Goal: Task Accomplishment & Management: Manage account settings

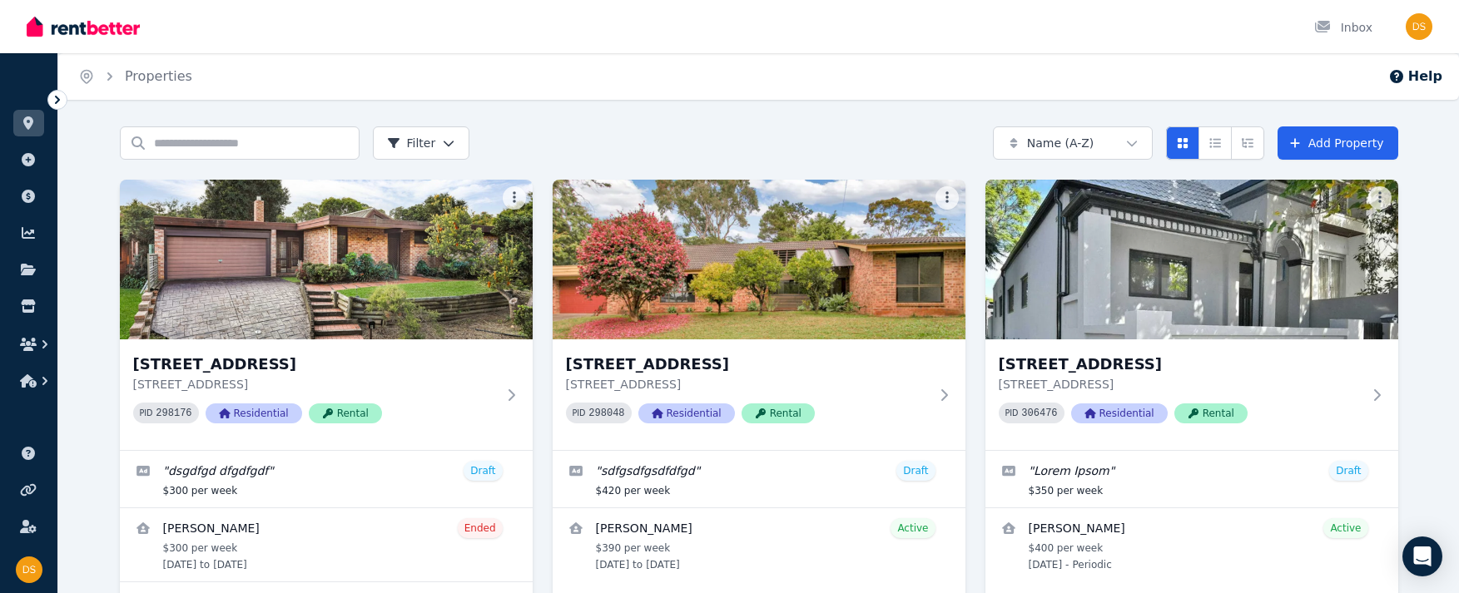
click at [705, 54] on div "Home Properties Help" at bounding box center [758, 76] width 1400 height 47
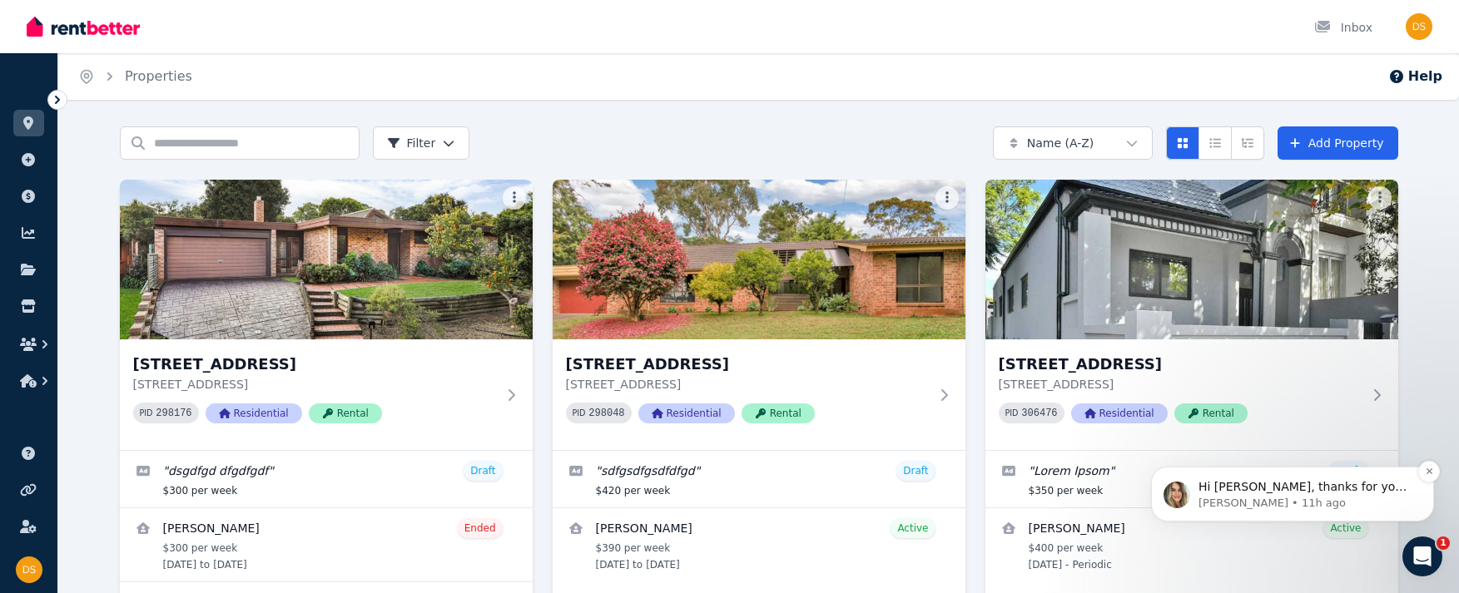
click at [877, 492] on p "Hi [PERSON_NAME], thanks for your message. Just confirming if you wanted us to …" at bounding box center [1305, 487] width 215 height 17
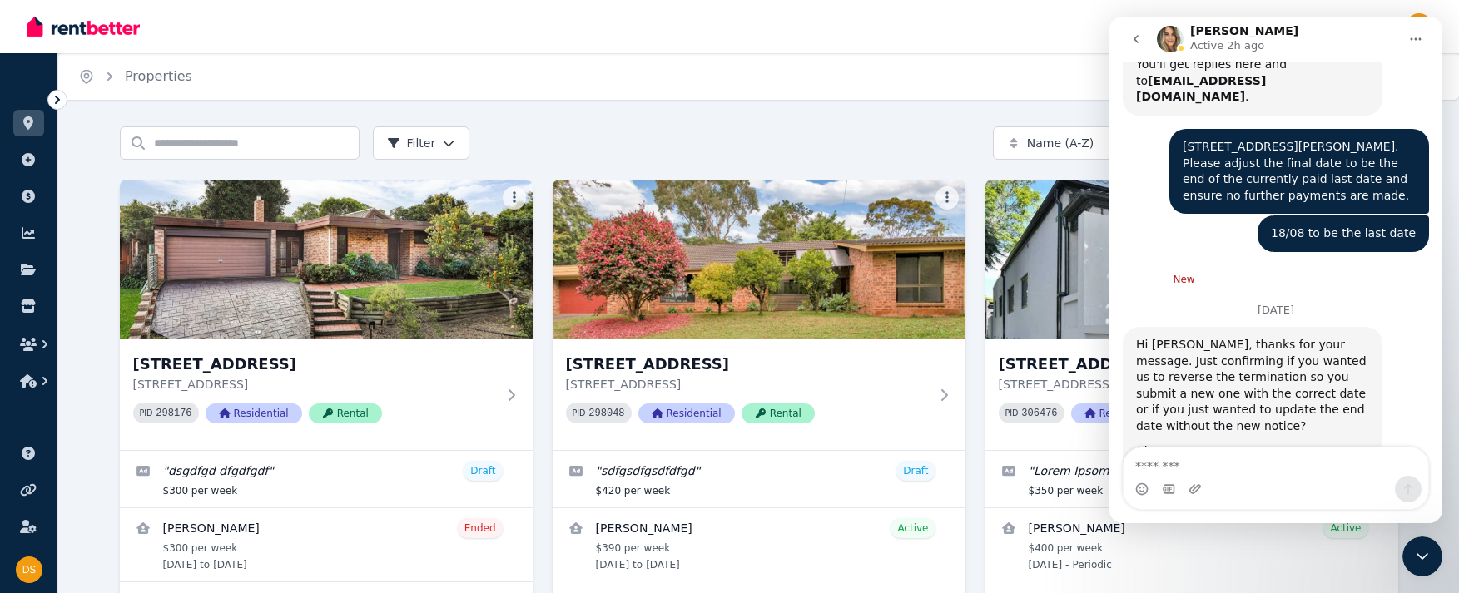
scroll to position [821, 0]
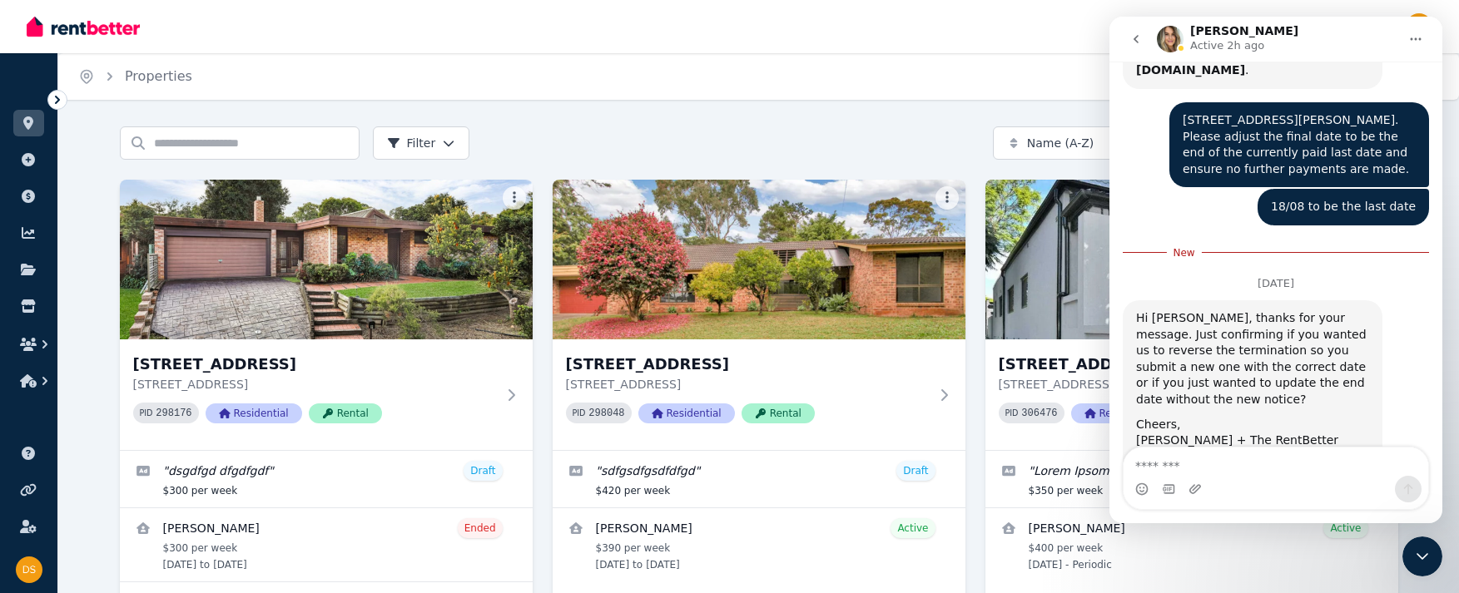
click at [877, 328] on div "Hi [PERSON_NAME], thanks for your message. Just confirming if you wanted us to …" at bounding box center [1252, 359] width 233 height 98
click at [877, 468] on textarea "Message…" at bounding box center [1275, 462] width 305 height 28
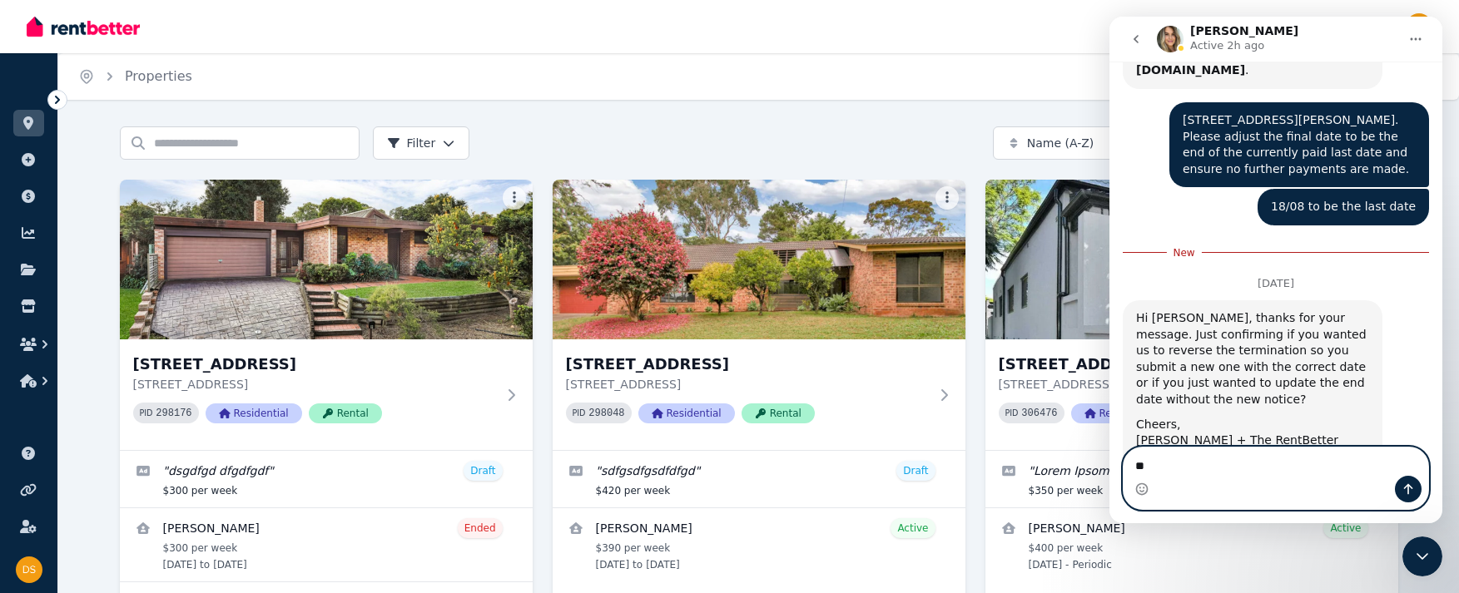
type textarea "*"
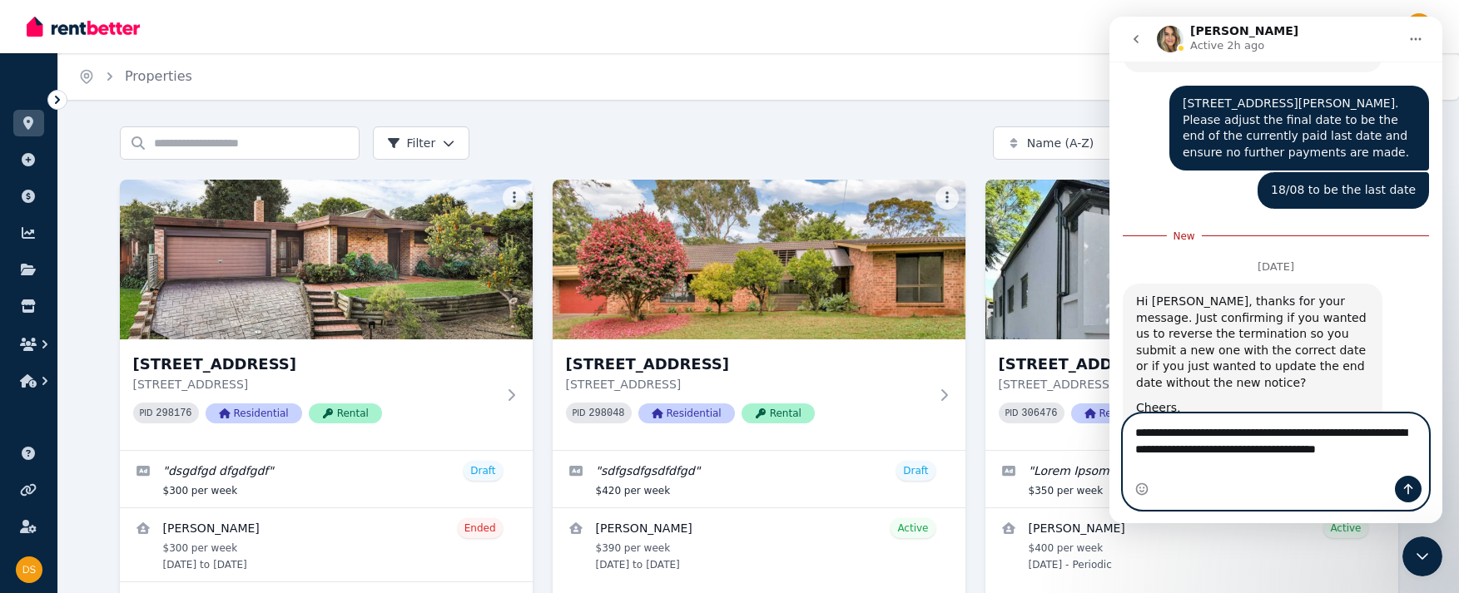
scroll to position [855, 0]
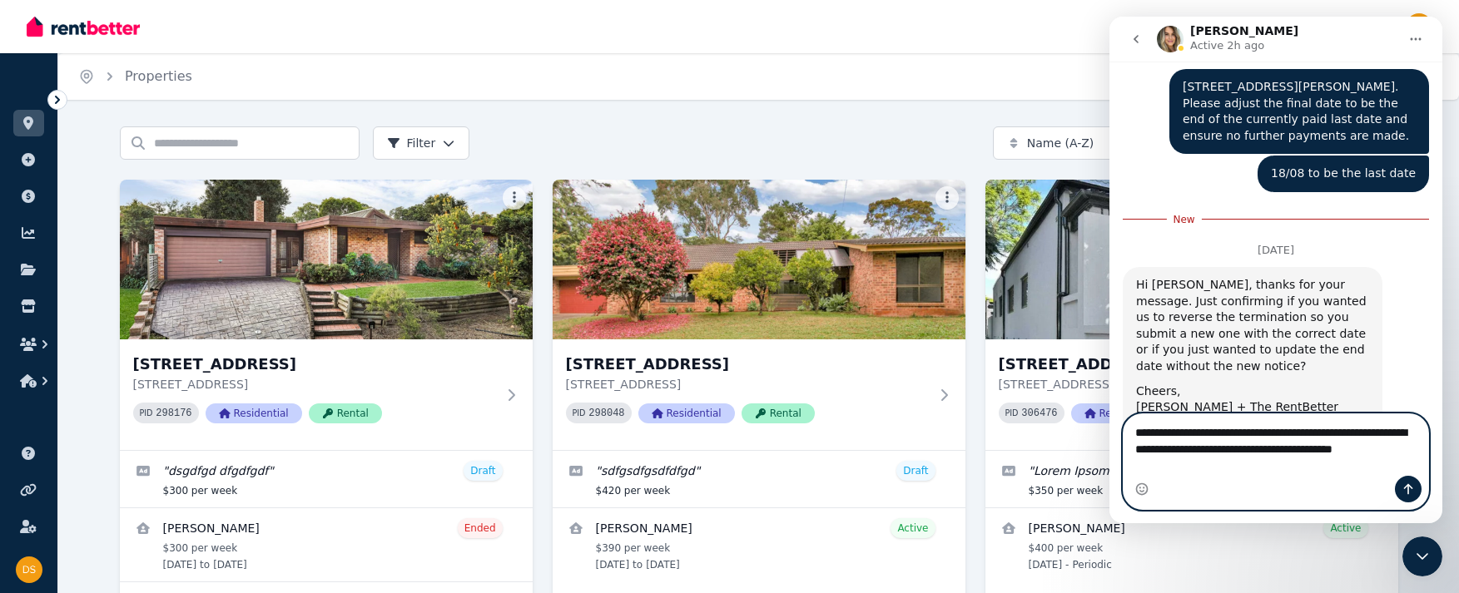
type textarea "**********"
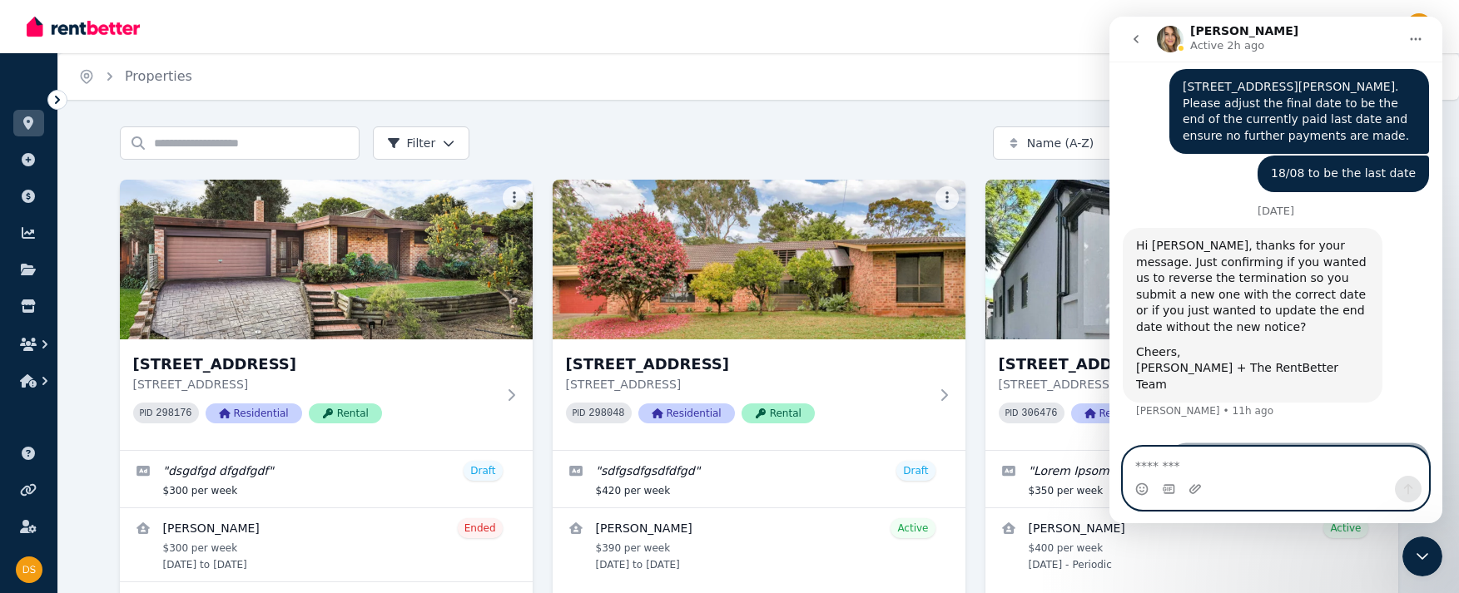
scroll to position [865, 0]
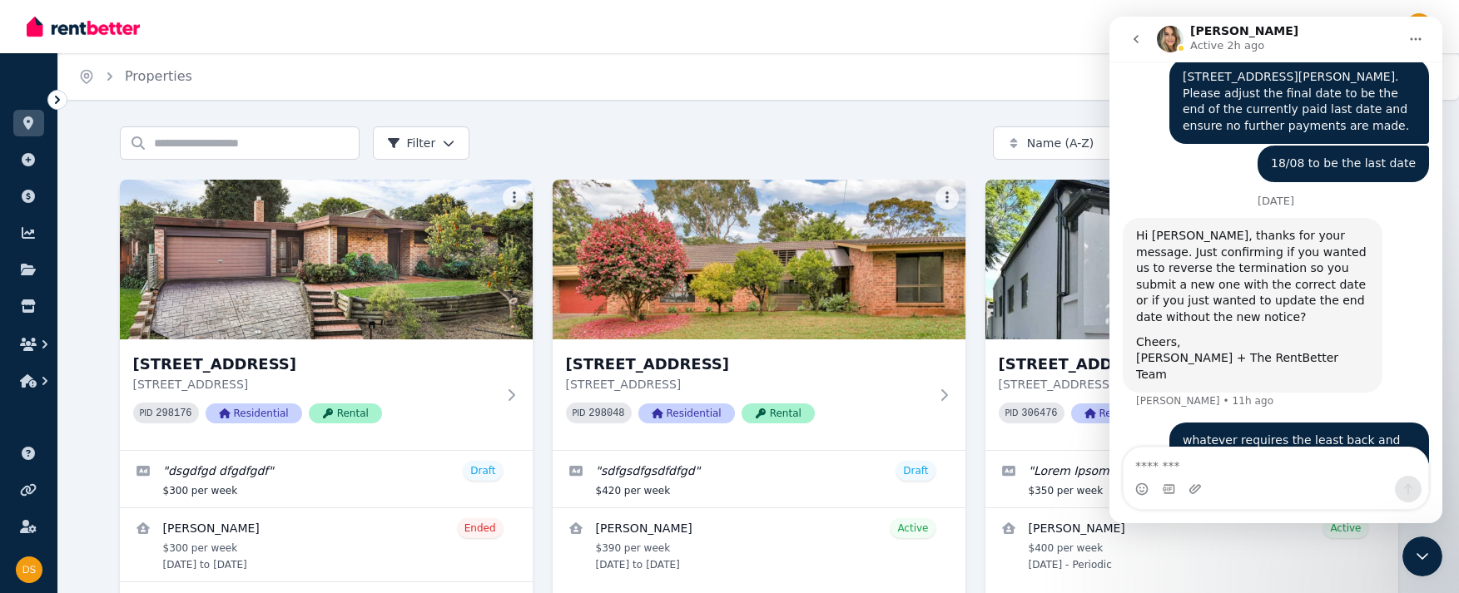
click at [747, 28] on div "Inbox" at bounding box center [701, 26] width 1349 height 53
click at [489, 100] on div "Home Properties Help Search properties Filter Name (A-Z) Add Property [STREET_A…" at bounding box center [729, 296] width 1459 height 593
click at [877, 543] on div "Close Intercom Messenger" at bounding box center [1422, 557] width 40 height 40
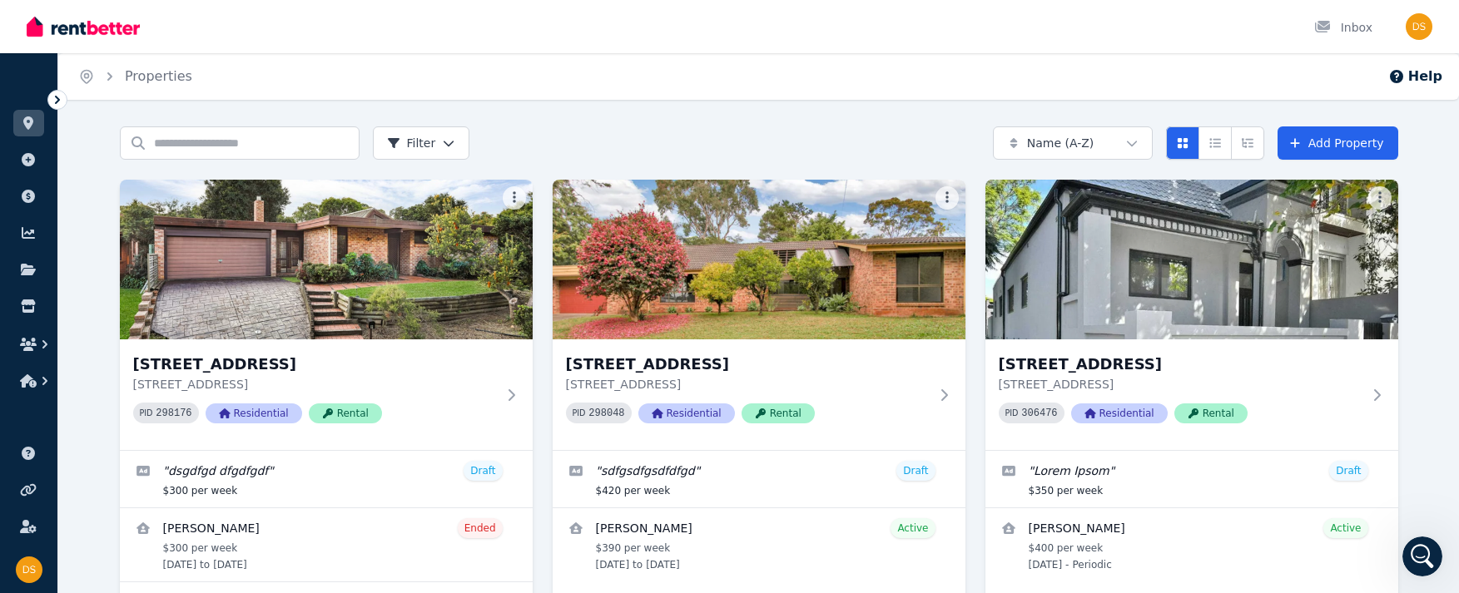
click at [692, 32] on div "Inbox" at bounding box center [701, 26] width 1349 height 53
click at [877, 561] on div "Open Intercom Messenger" at bounding box center [1422, 556] width 55 height 55
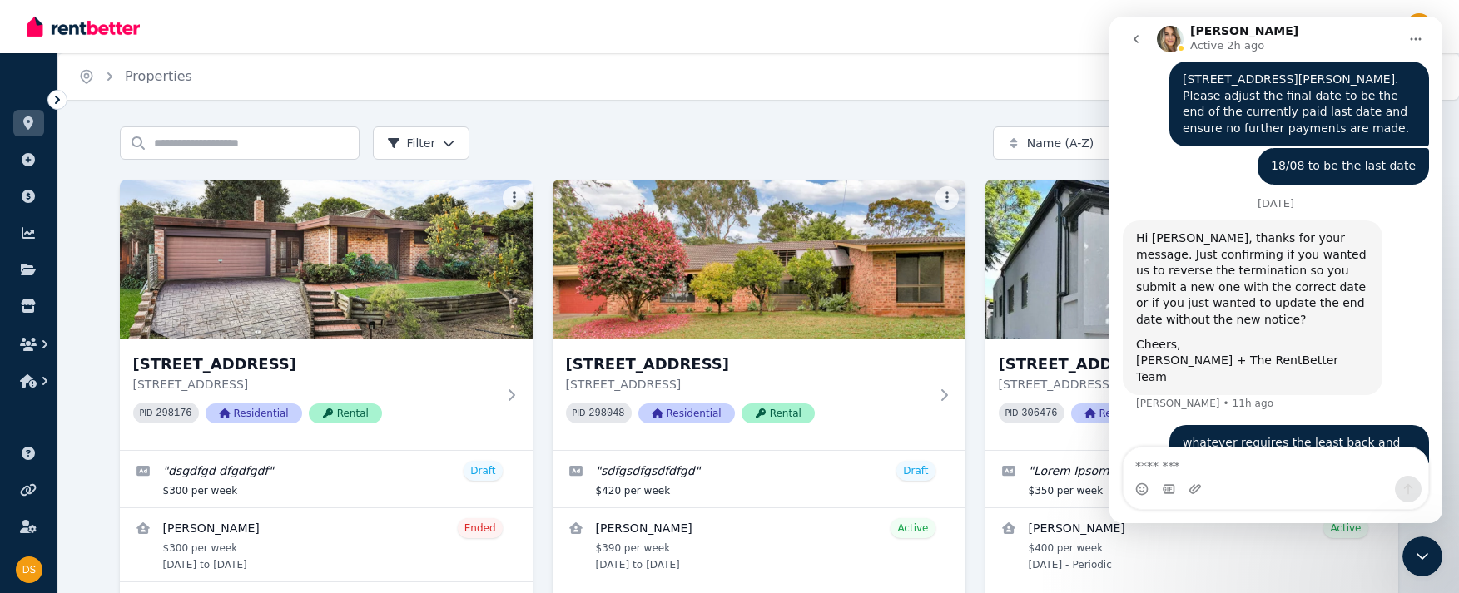
click at [877, 463] on textarea "Message…" at bounding box center [1275, 462] width 305 height 28
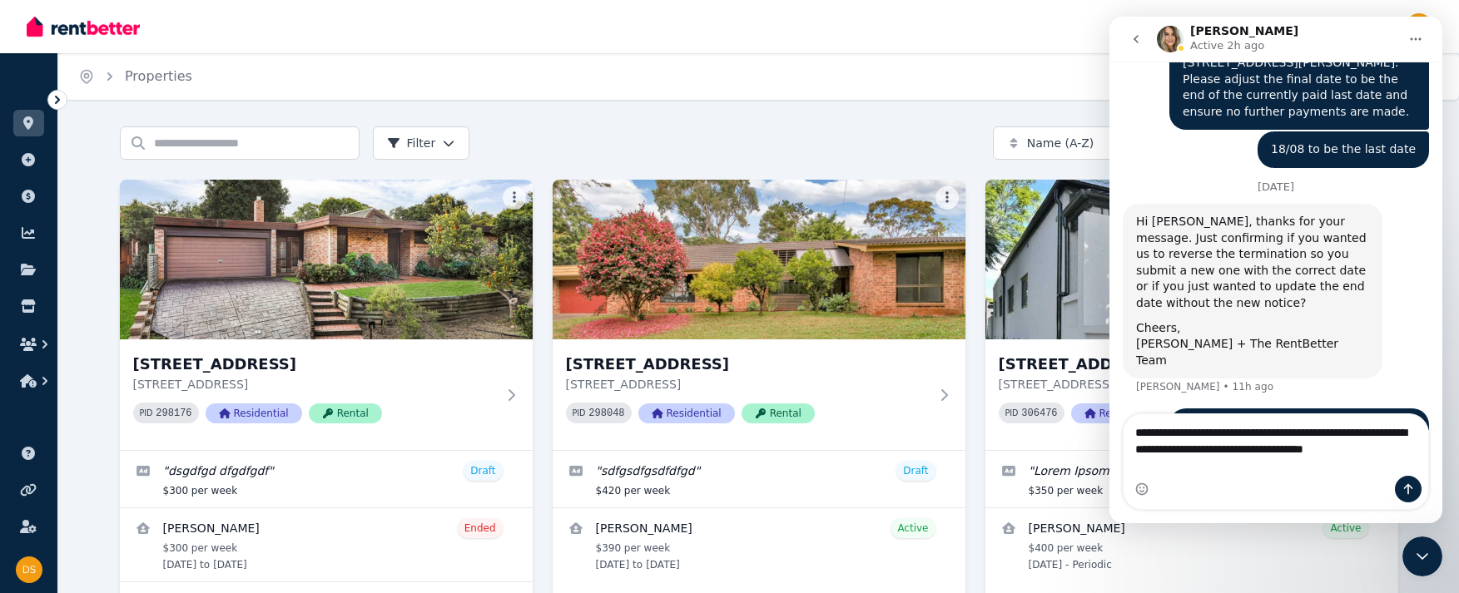
scroll to position [898, 0]
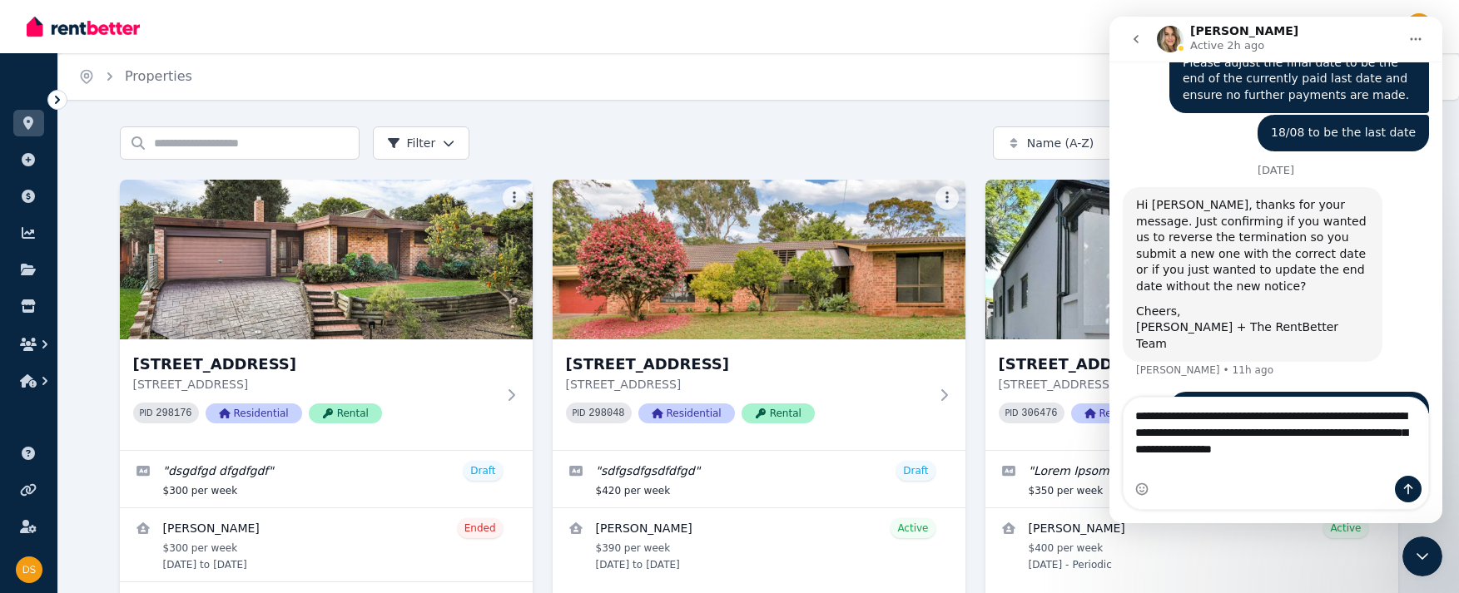
type textarea "**********"
click at [877, 491] on icon "Send a message…" at bounding box center [1408, 489] width 9 height 11
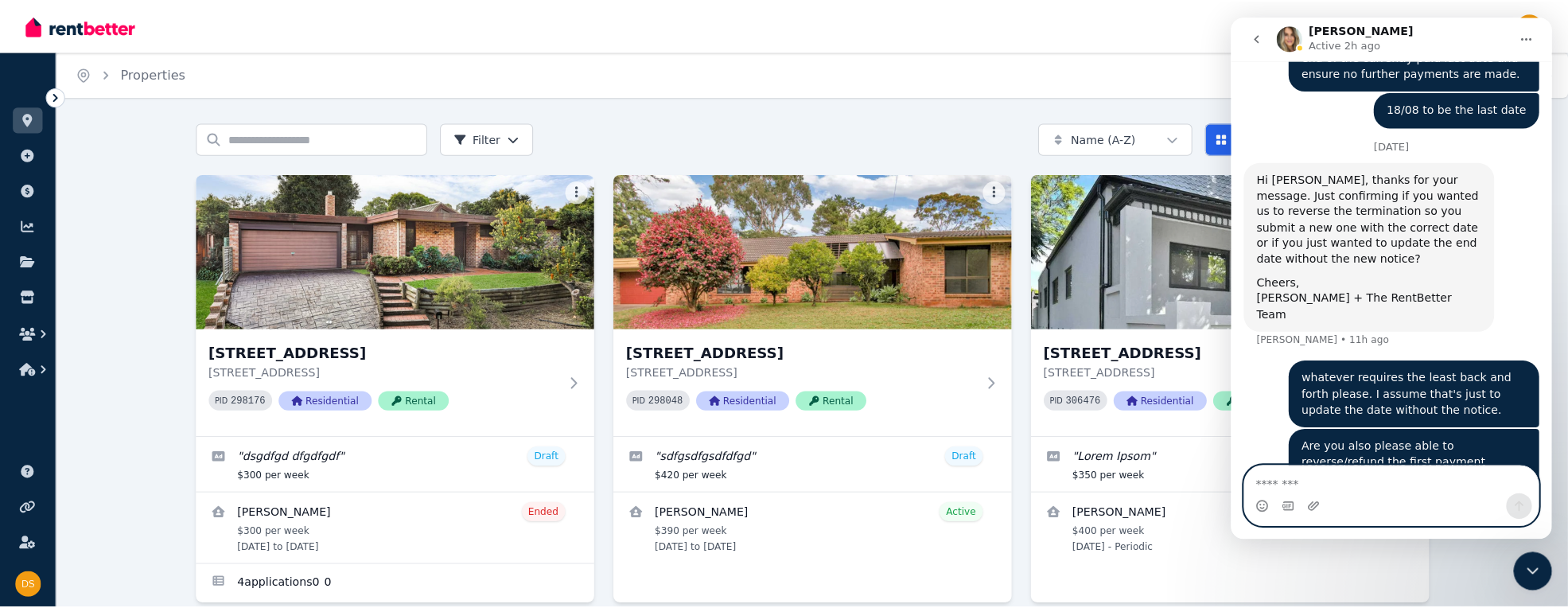
scroll to position [869, 0]
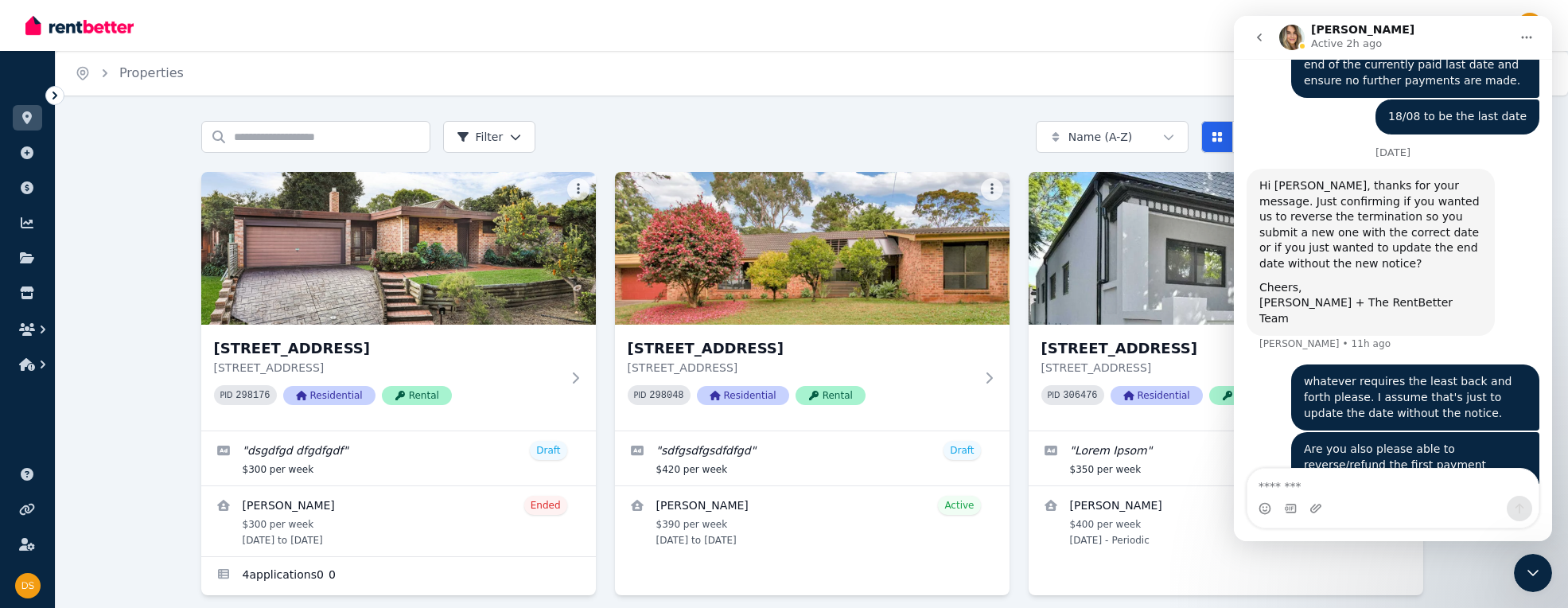
click at [704, 95] on div "Home Properties Help" at bounding box center [812, 73] width 1513 height 45
click at [838, 569] on icon "Close Intercom Messenger" at bounding box center [1534, 573] width 19 height 19
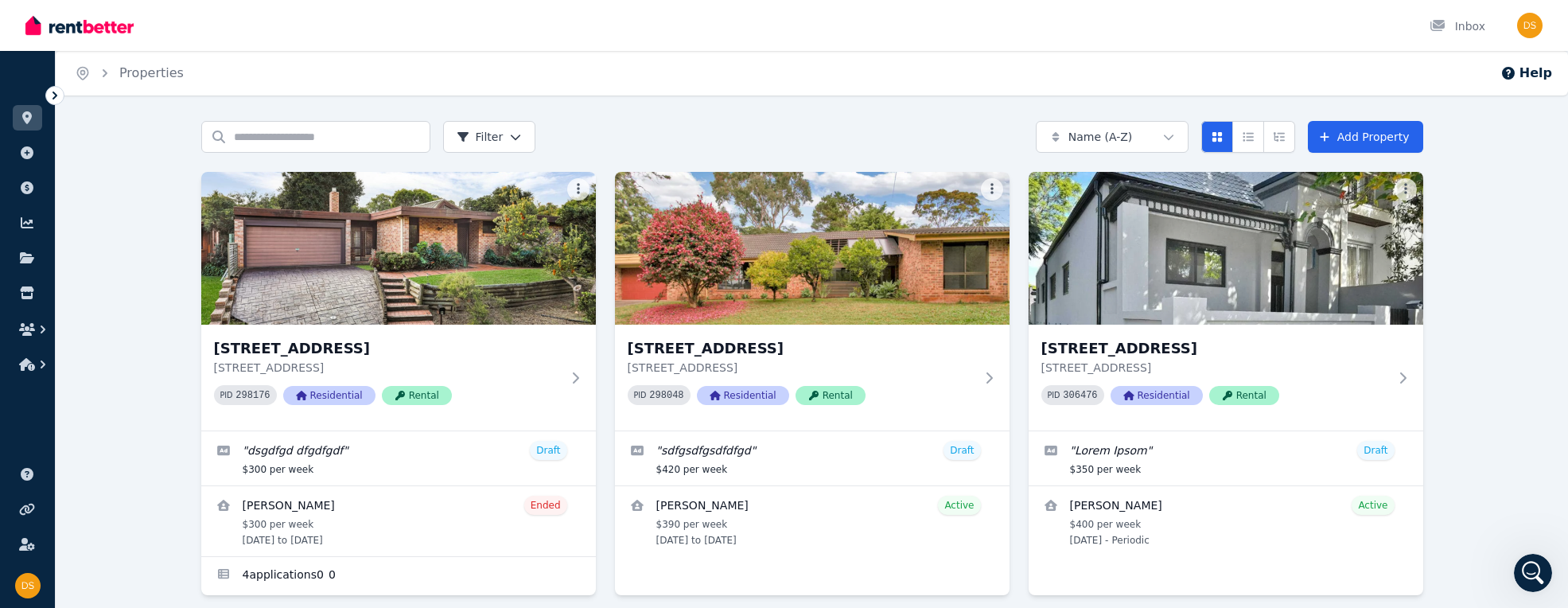
click at [838, 84] on div "Home Properties Help" at bounding box center [812, 73] width 1513 height 45
click at [272, 130] on input "Search properties" at bounding box center [316, 136] width 229 height 32
click at [55, 93] on icon at bounding box center [54, 96] width 16 height 16
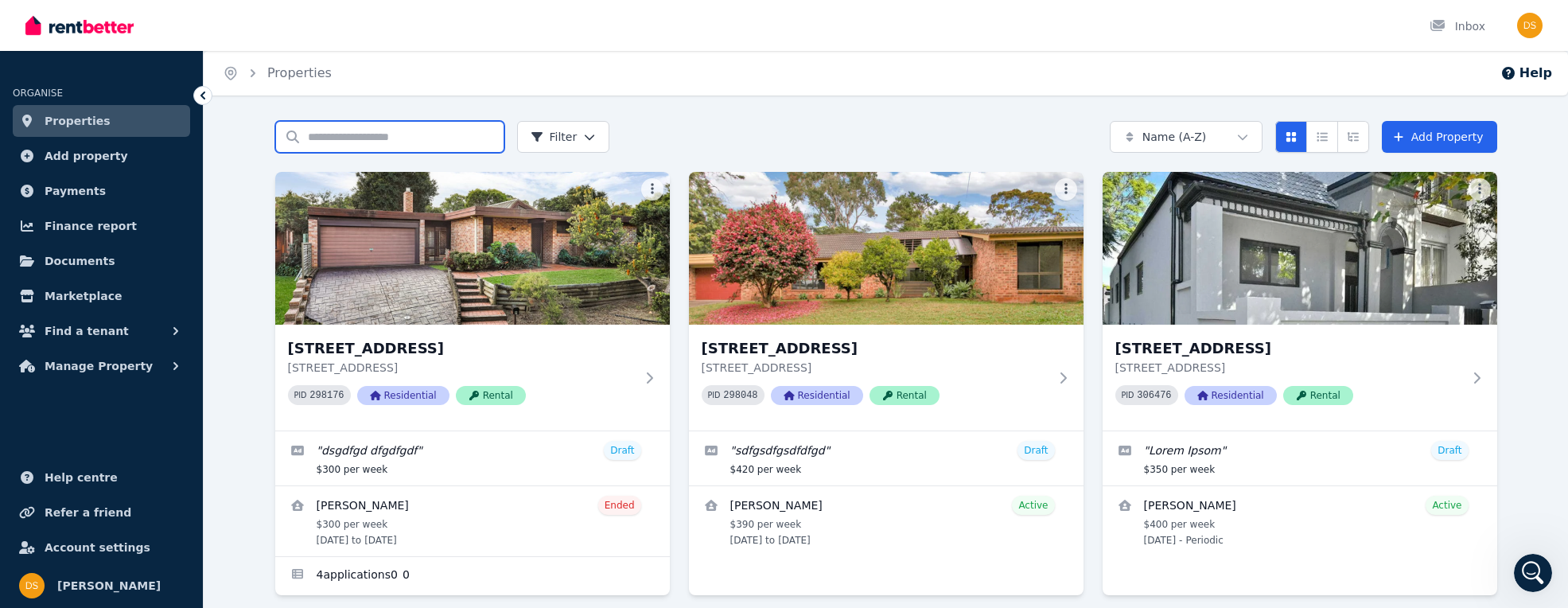
click at [407, 150] on input "Search properties" at bounding box center [390, 136] width 229 height 32
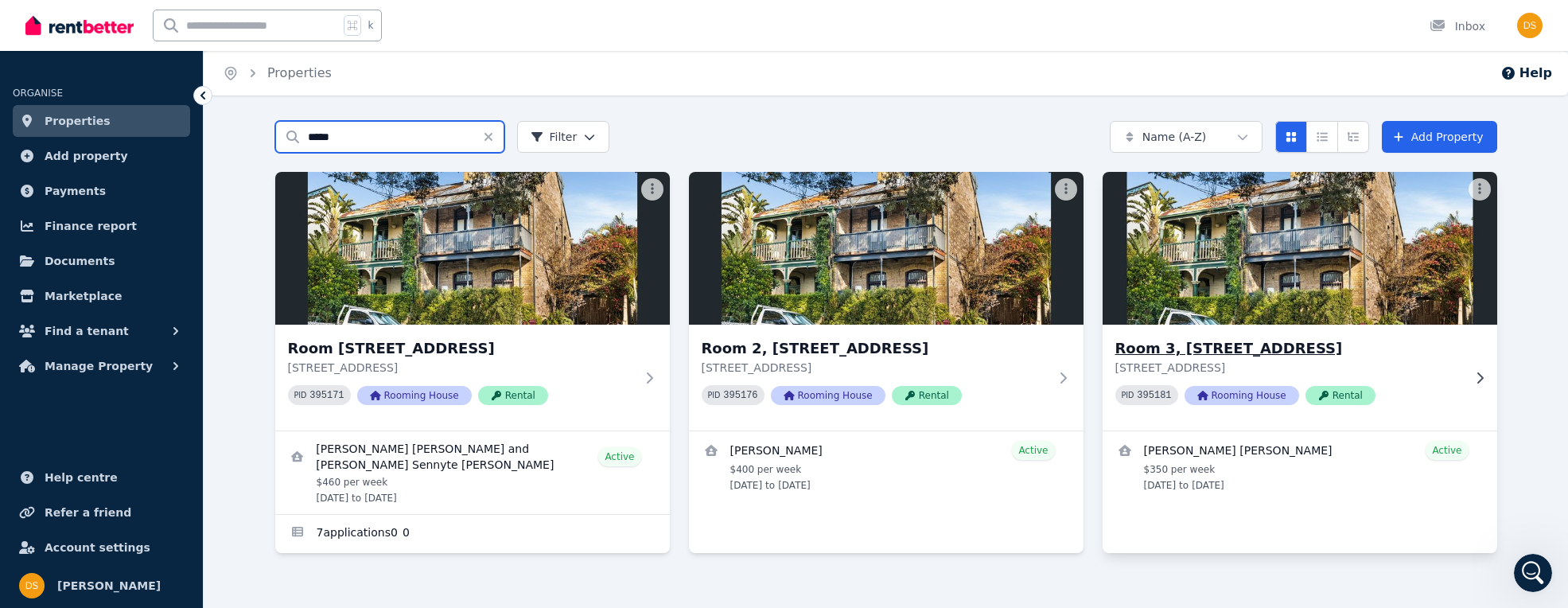
type input "*****"
click at [838, 342] on h3 "Room 3, [STREET_ADDRESS]" at bounding box center [1289, 348] width 347 height 22
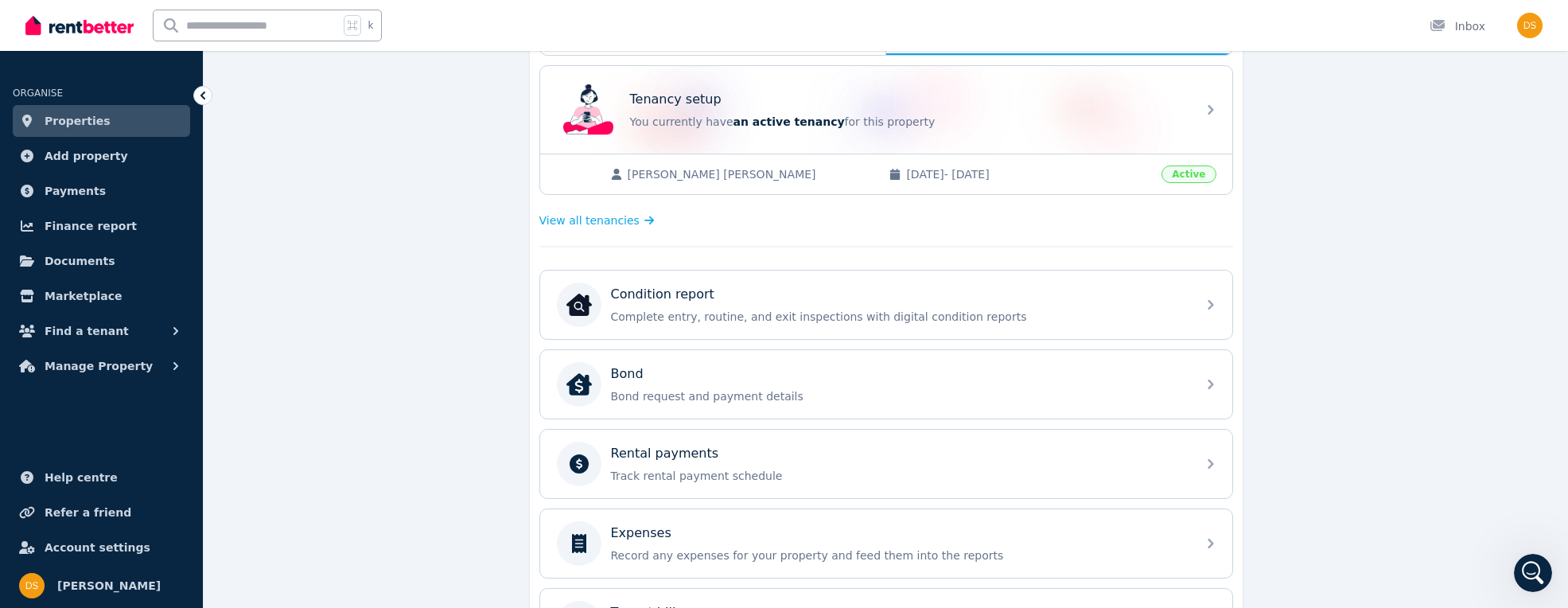
scroll to position [503, 0]
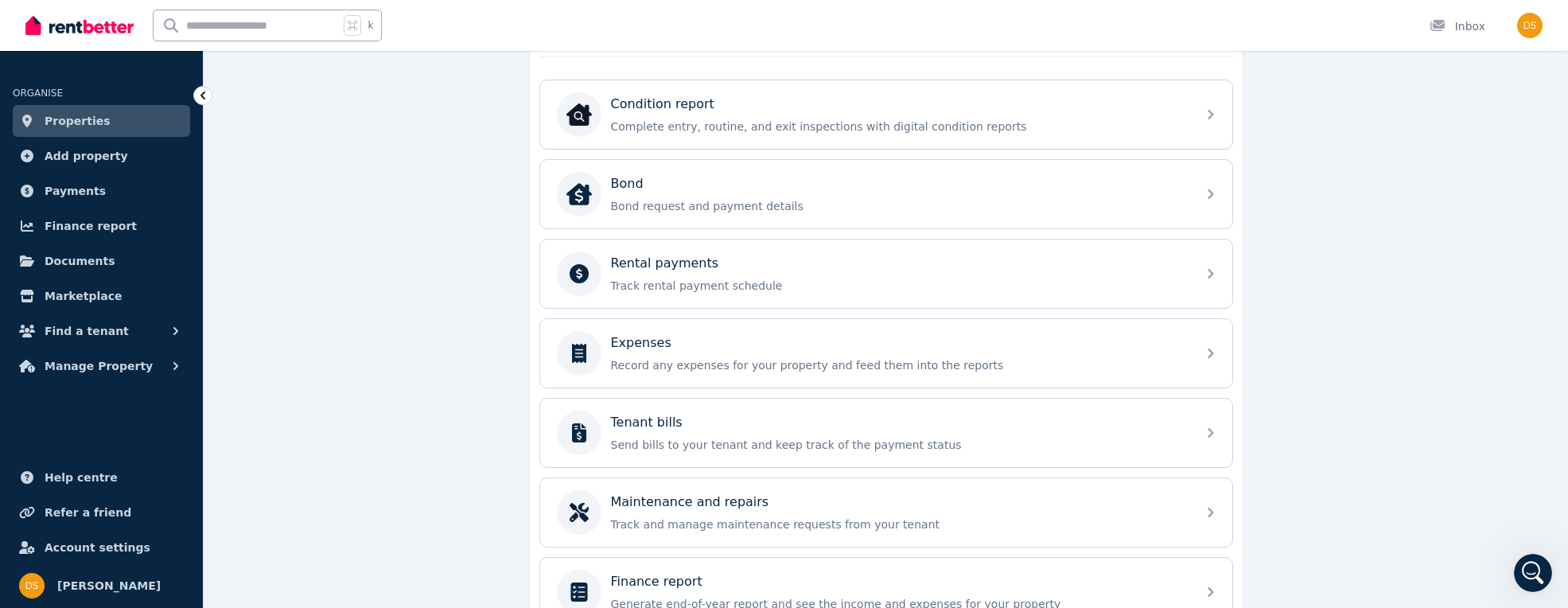
click at [410, 267] on div "**********" at bounding box center [885, 158] width 1364 height 1078
click at [838, 290] on div "**********" at bounding box center [885, 158] width 1364 height 1078
click at [457, 271] on div "**********" at bounding box center [885, 158] width 1364 height 1078
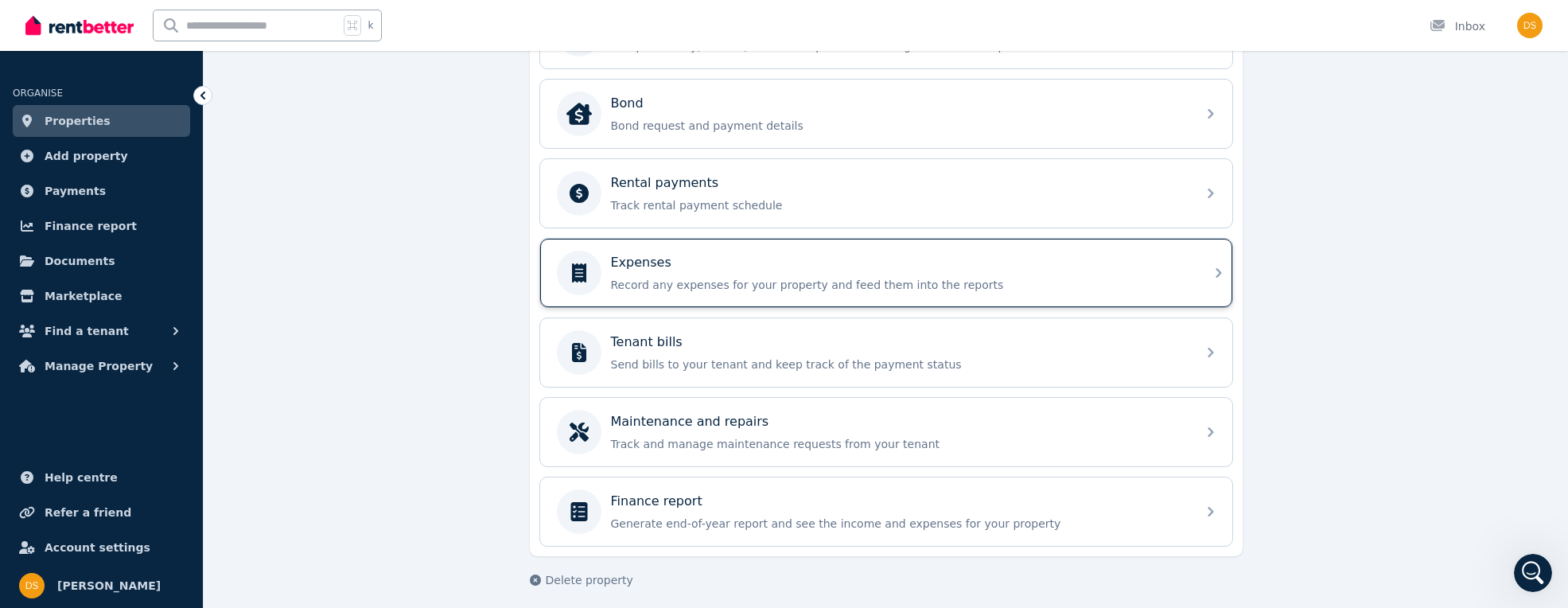
scroll to position [592, 0]
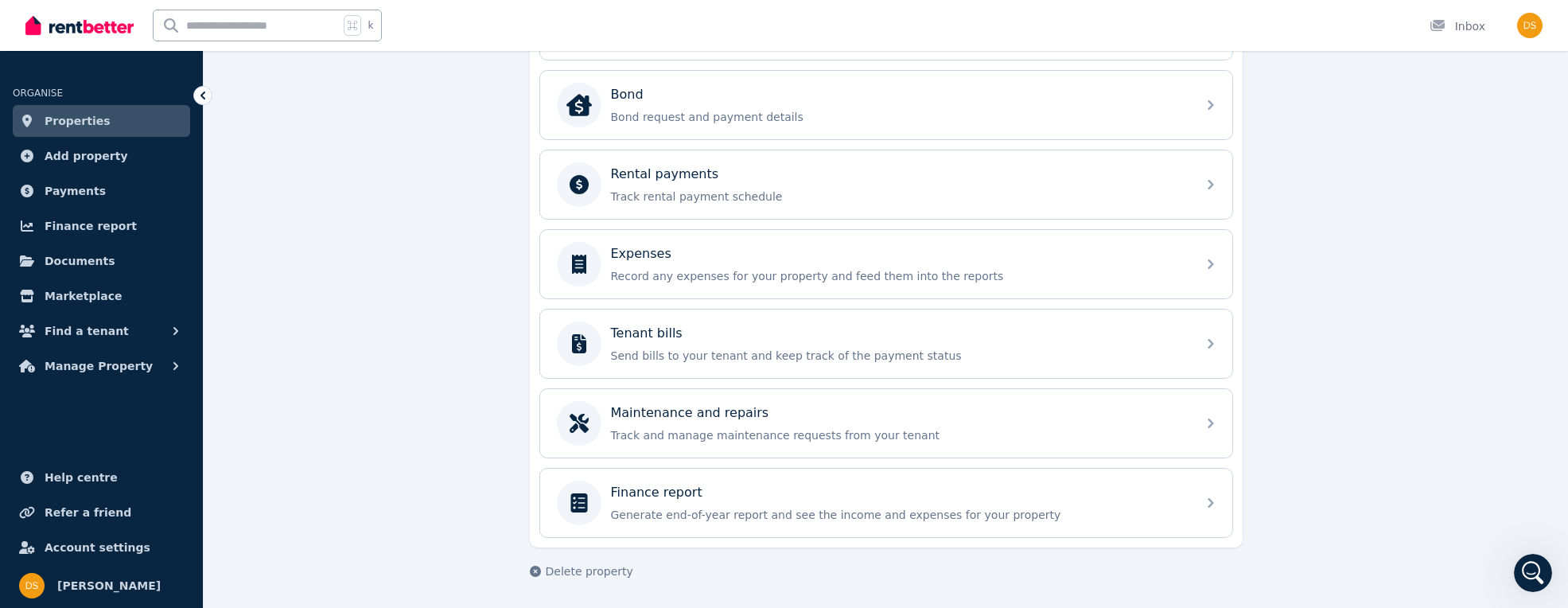
click at [406, 353] on div "**********" at bounding box center [885, 68] width 1364 height 1078
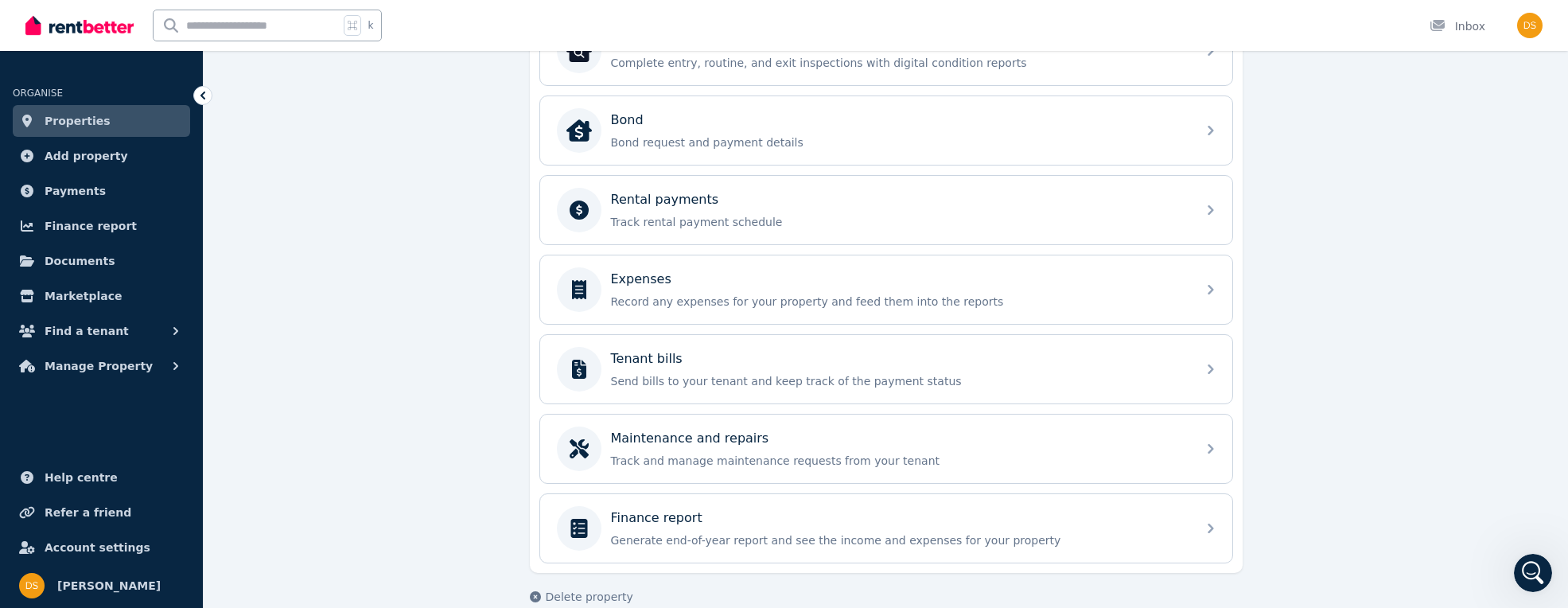
click at [390, 213] on div "**********" at bounding box center [885, 94] width 1364 height 1078
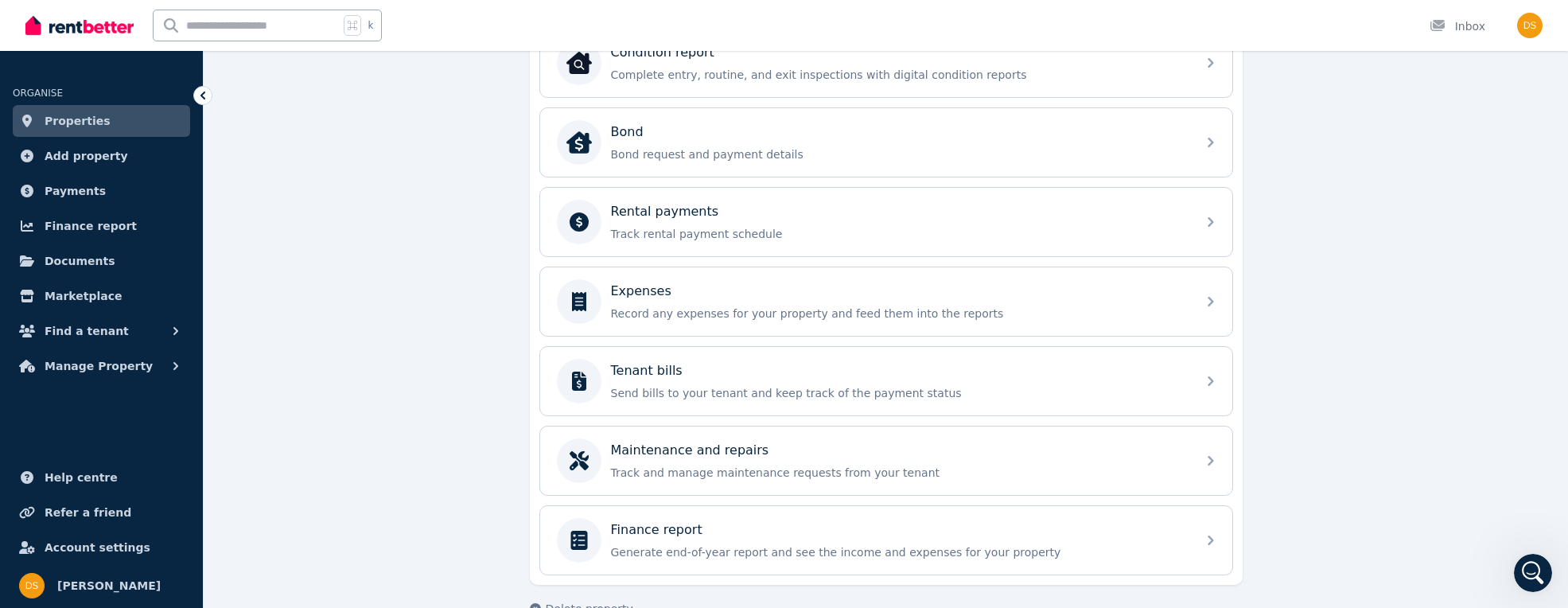
scroll to position [542, 0]
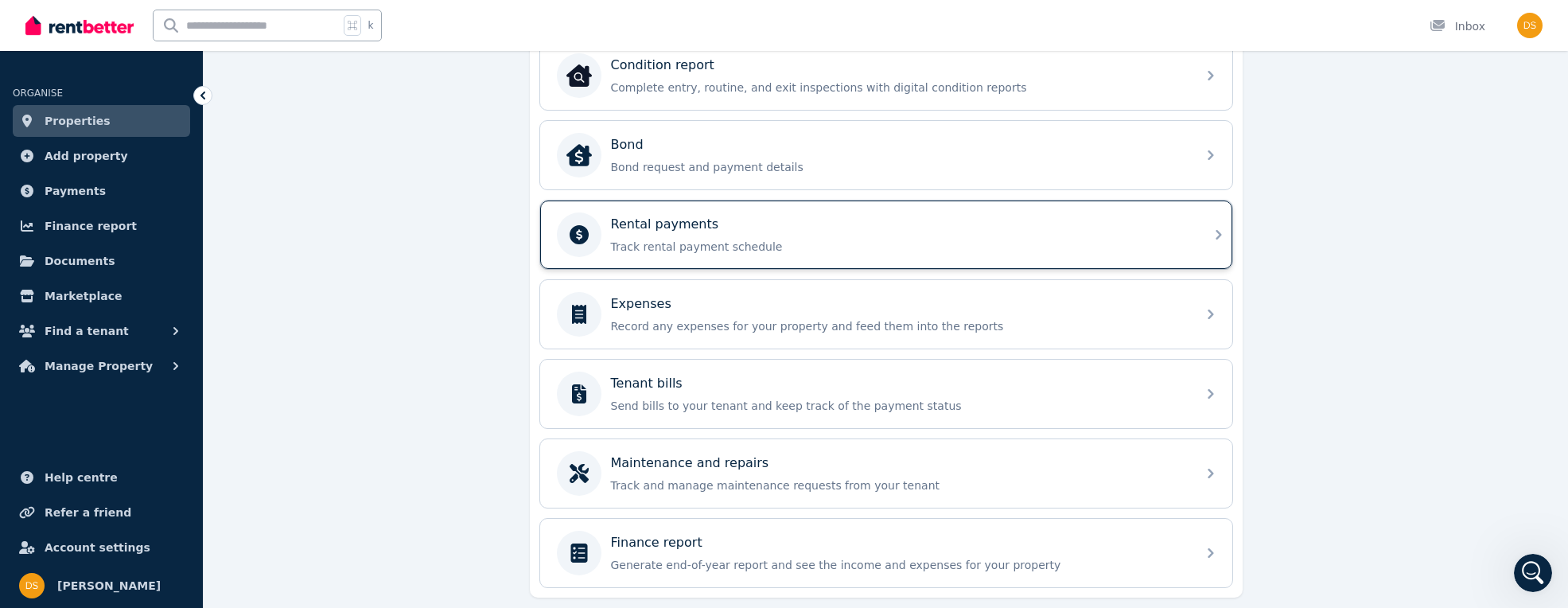
click at [838, 221] on div "Rental payments" at bounding box center [899, 225] width 576 height 19
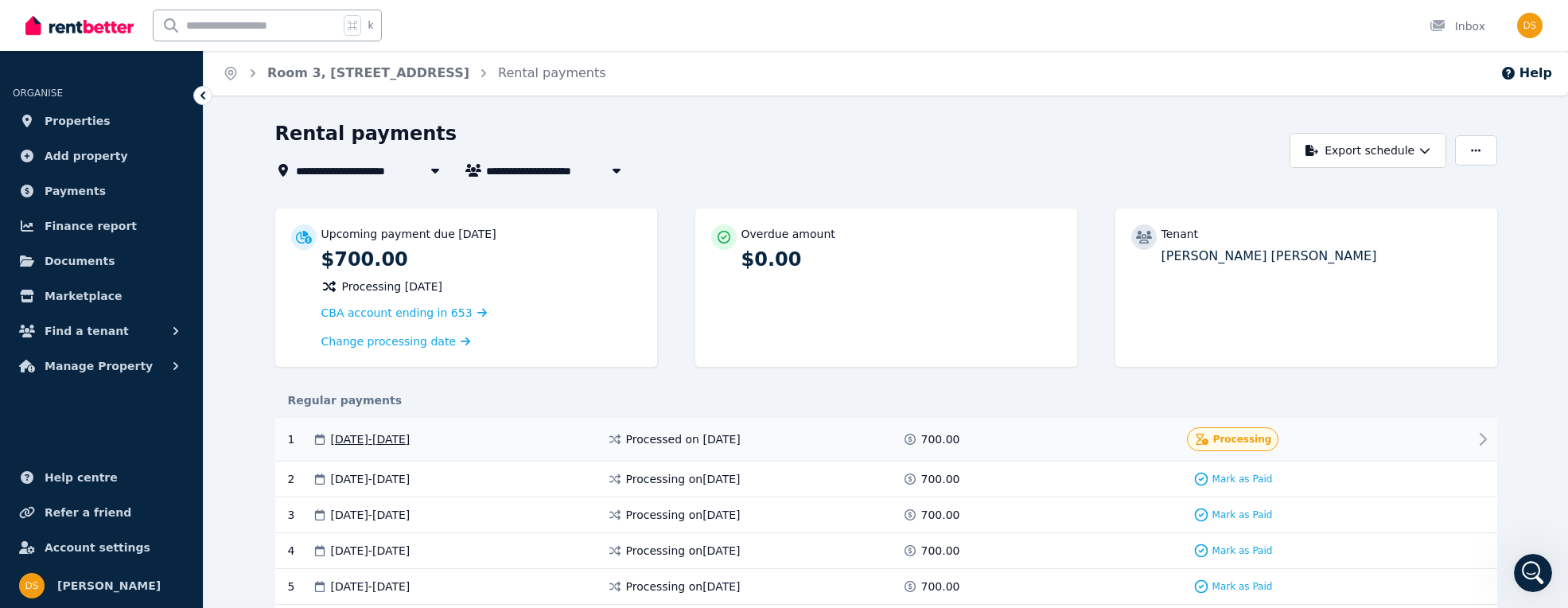
click at [838, 427] on div "Processing" at bounding box center [1233, 439] width 93 height 24
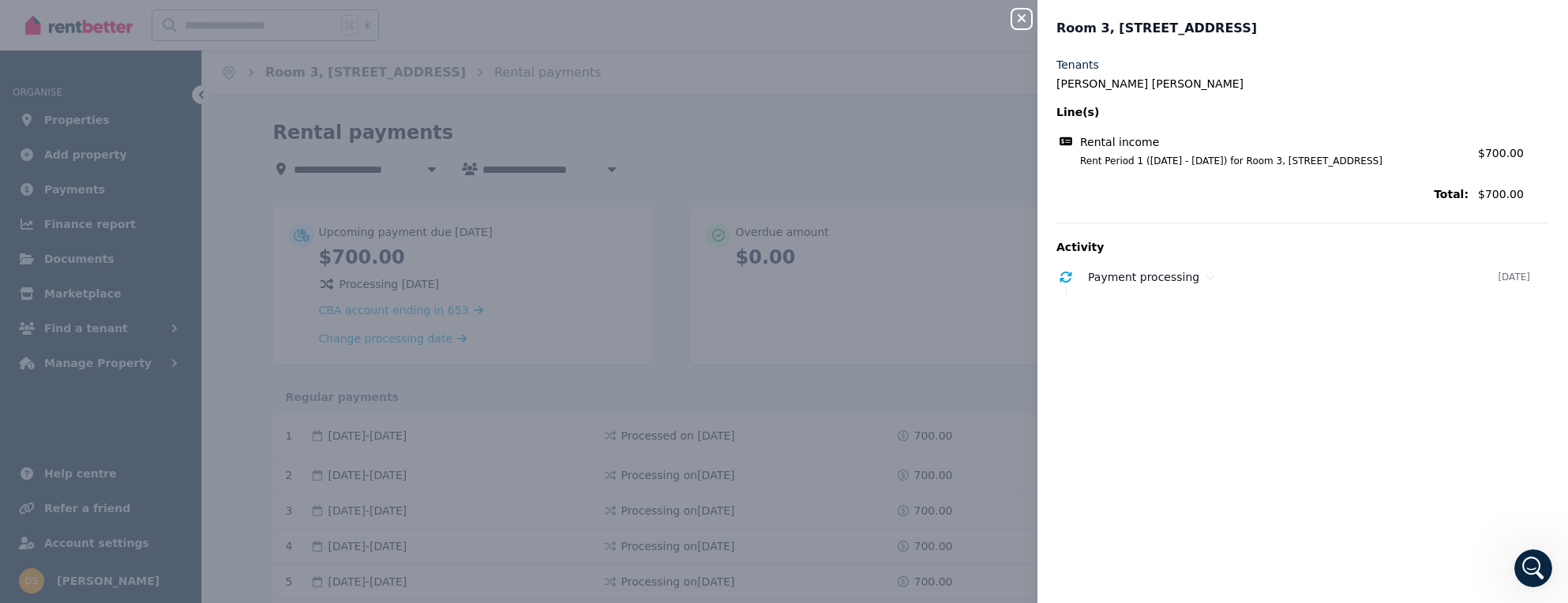
click at [832, 153] on div "Rental income Rent Period 1 ([DATE] - [DATE]) for Room 3, [STREET_ADDRESS]" at bounding box center [1262, 150] width 412 height 33
click at [832, 282] on icon at bounding box center [1065, 276] width 16 height 12
click at [832, 327] on span "[DATE] 11:15 am" at bounding box center [1147, 327] width 87 height 12
click at [832, 309] on p "Payment of $700.00 is processing." at bounding box center [1319, 303] width 461 height 16
click at [832, 334] on div "Payment of $700.00 is processing. [DATE] 11:15 am" at bounding box center [1319, 320] width 461 height 48
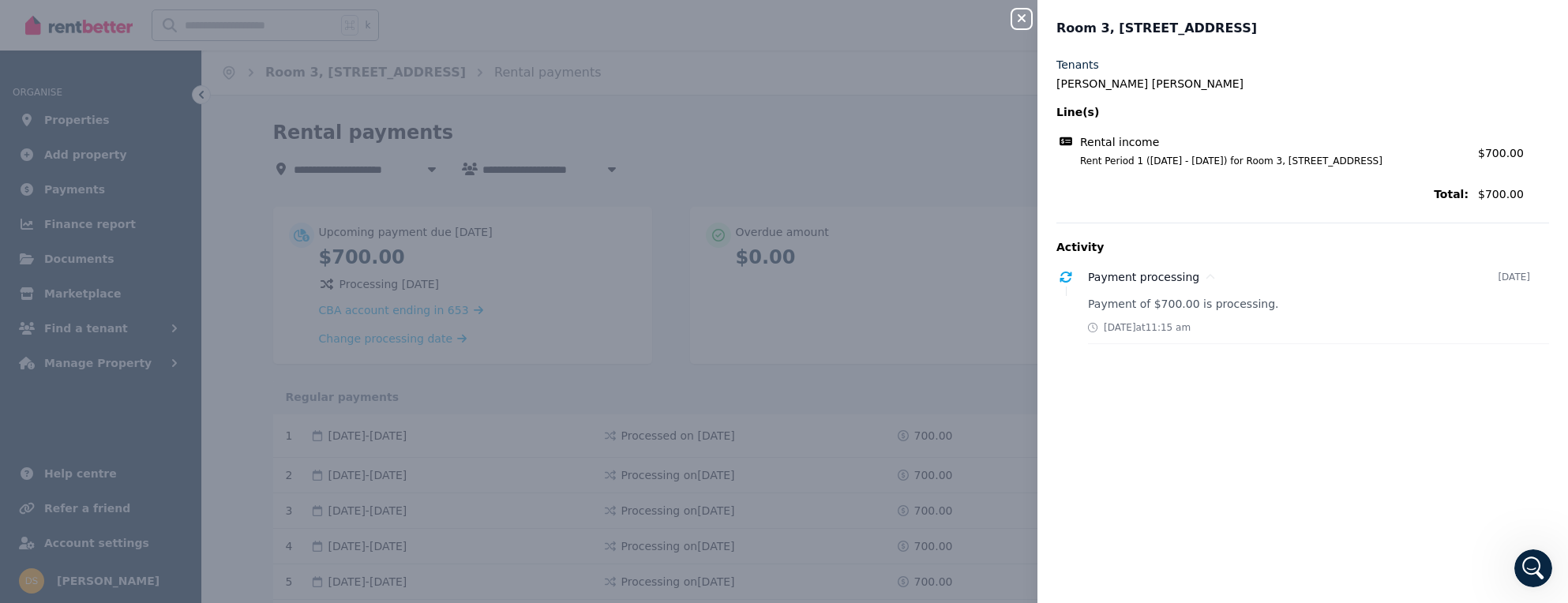
click at [832, 329] on span "[DATE] 11:15 am" at bounding box center [1147, 327] width 87 height 12
click at [832, 328] on span "[DATE] 11:15 am" at bounding box center [1147, 327] width 87 height 12
click at [832, 361] on div "Tenants [PERSON_NAME] [PERSON_NAME] Line(s) Rental income Rent Period 1 ([DATE]…" at bounding box center [1301, 320] width 530 height 527
click at [832, 28] on div "Close panel Room 3, 10 Hopetoun St Tenants [PERSON_NAME] [PERSON_NAME] Line(s) …" at bounding box center [784, 302] width 1568 height 603
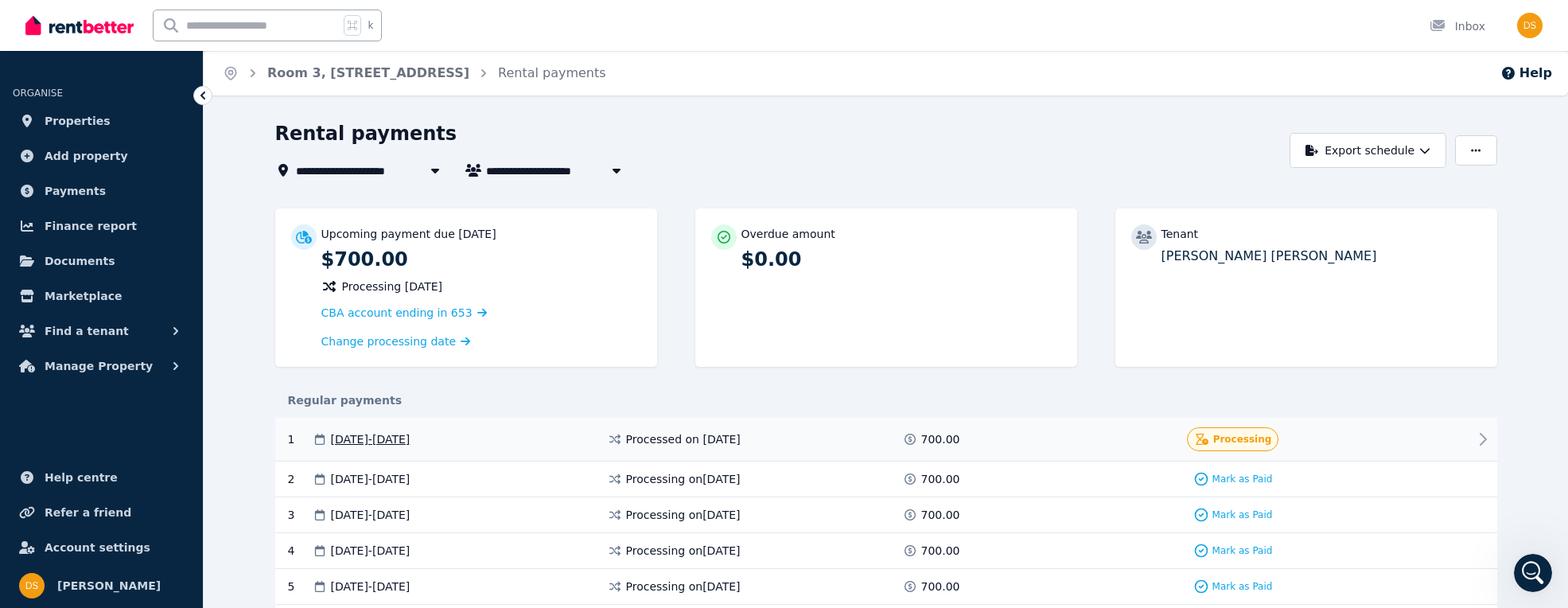
click at [838, 429] on icon at bounding box center [1483, 439] width 19 height 19
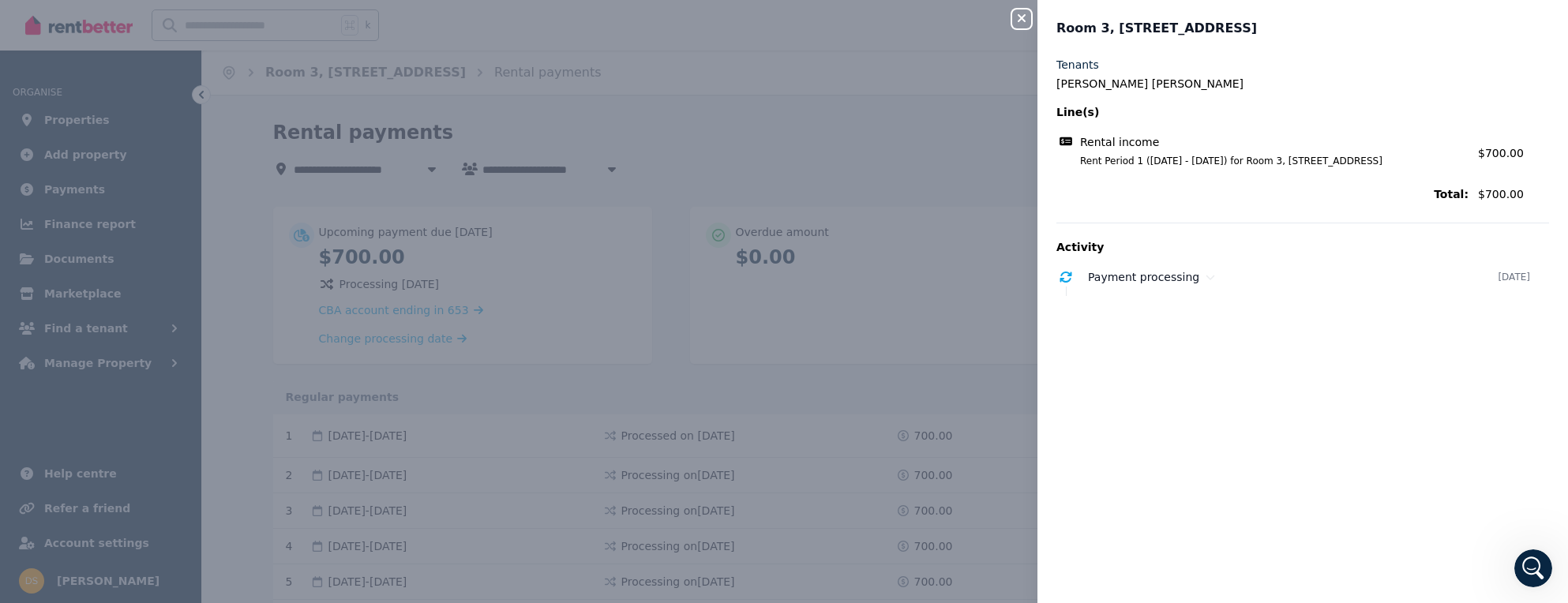
click at [832, 119] on div "Close panel Room 3, 10 Hopetoun St Tenants [PERSON_NAME] [PERSON_NAME] Line(s) …" at bounding box center [784, 302] width 1568 height 603
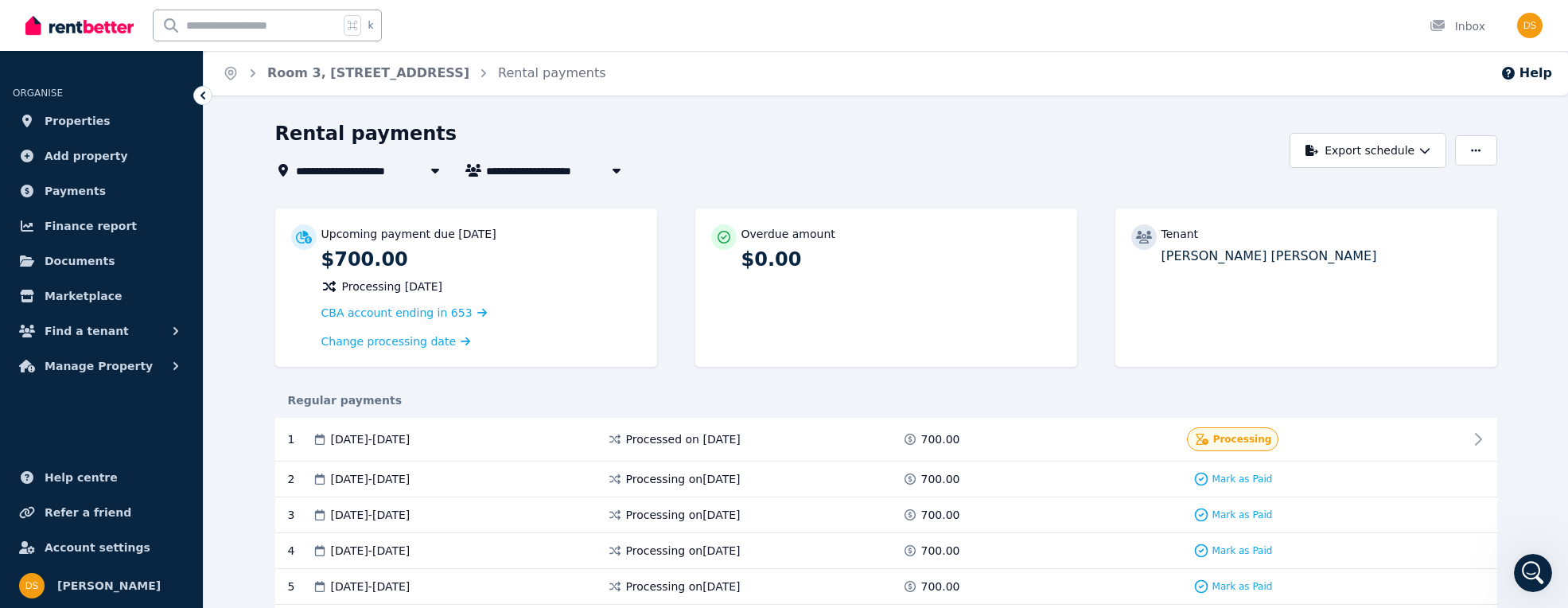
click at [382, 83] on ol "Home Room [STREET_ADDRESS]" at bounding box center [414, 73] width 422 height 45
click at [384, 76] on link "Room 3, [STREET_ADDRESS]" at bounding box center [368, 73] width 202 height 15
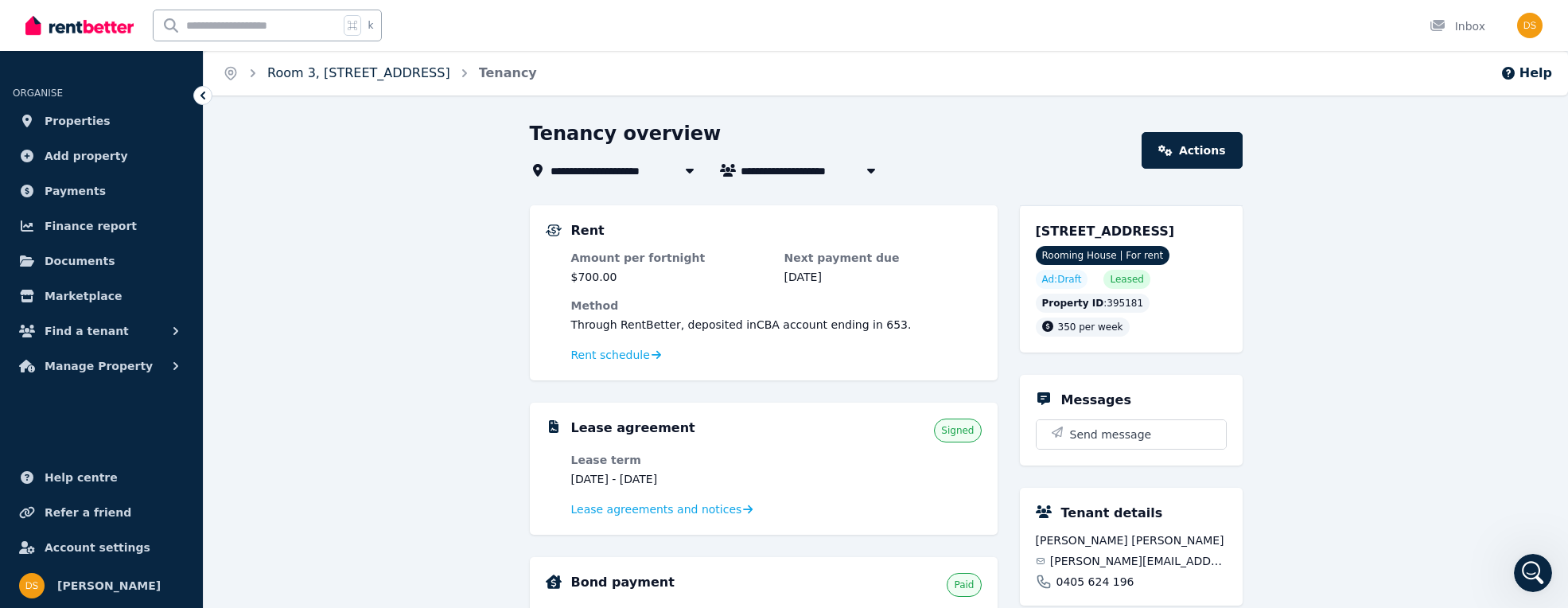
click at [367, 68] on link "Room 3, [STREET_ADDRESS]" at bounding box center [359, 73] width 183 height 15
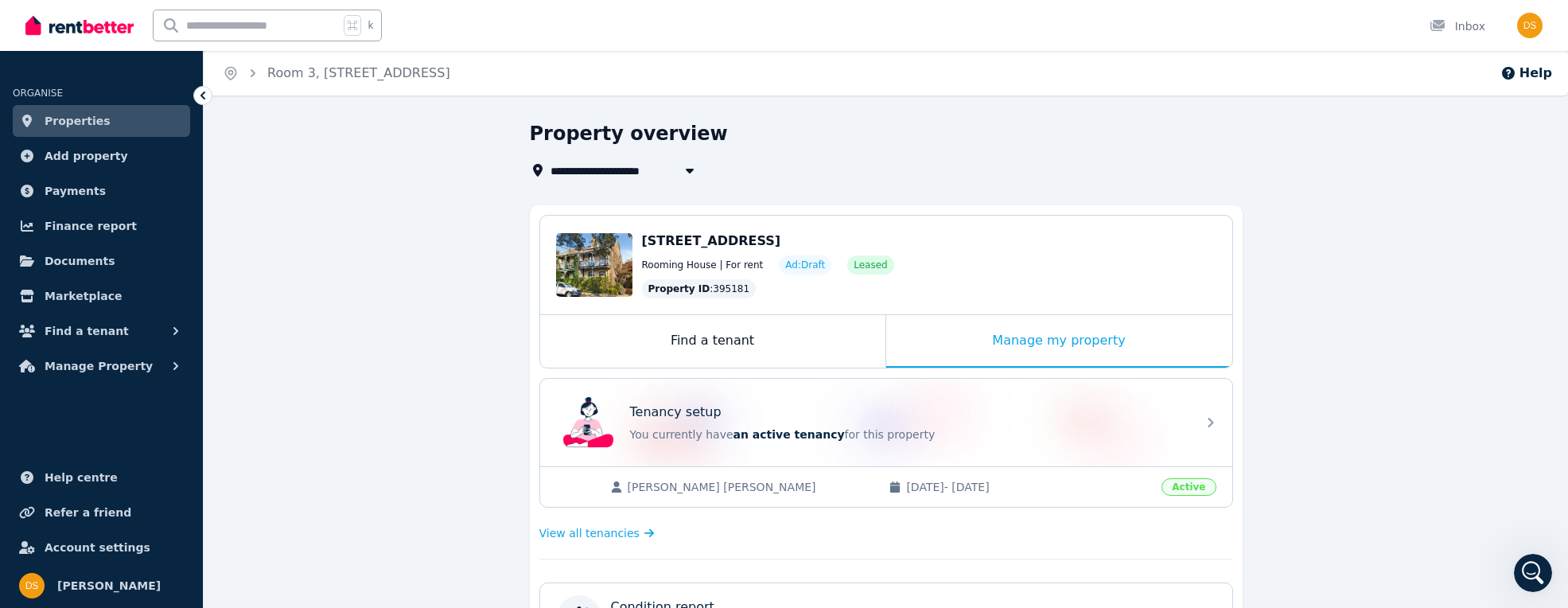
click at [625, 163] on span "Room 3, [STREET_ADDRESS]" at bounding box center [644, 170] width 188 height 19
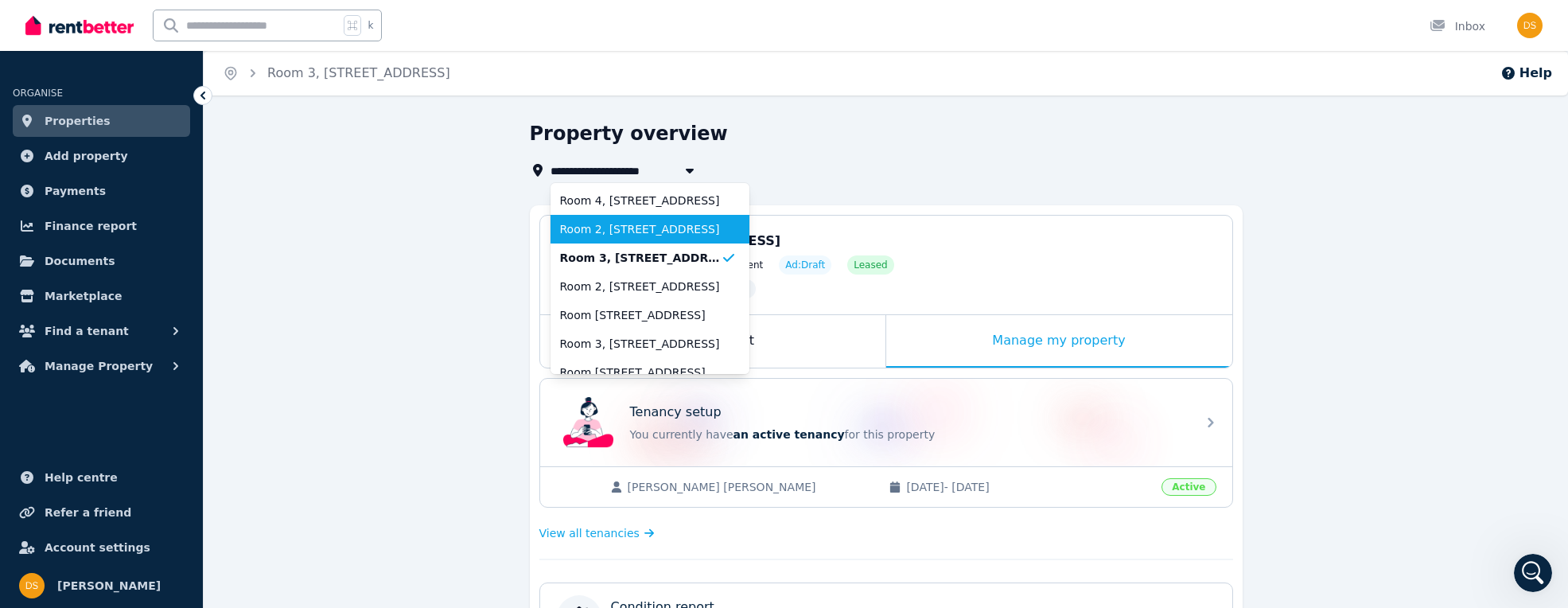
click at [626, 224] on span "Room 2, [STREET_ADDRESS]" at bounding box center [641, 228] width 161 height 16
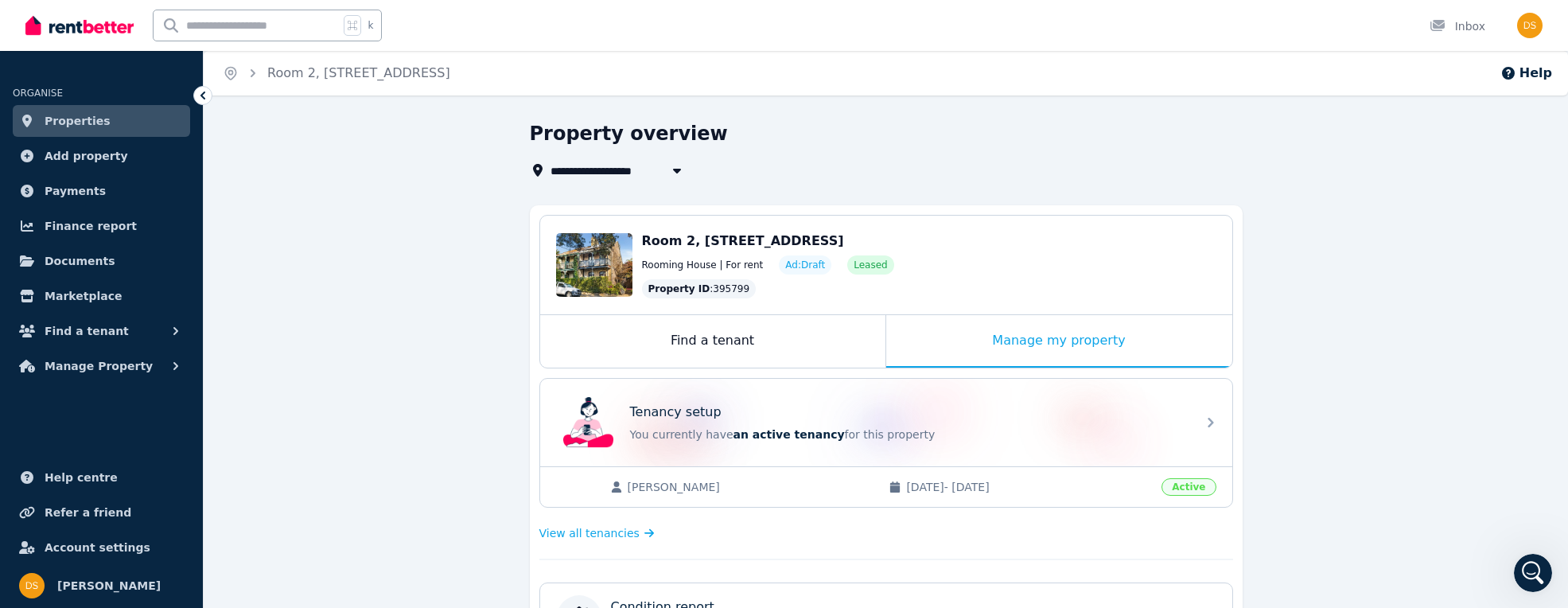
click at [636, 175] on span "Room 2, [STREET_ADDRESS]" at bounding box center [644, 170] width 188 height 19
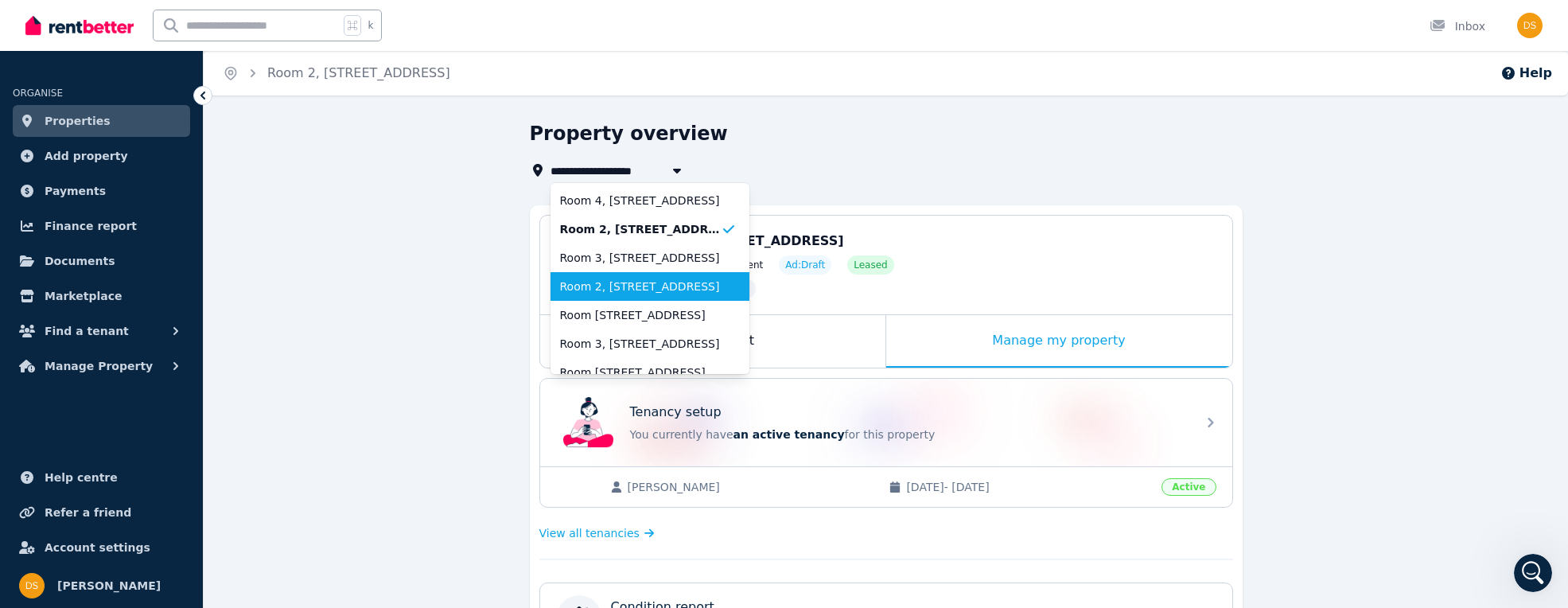
click at [642, 287] on span "Room 2, [STREET_ADDRESS]" at bounding box center [641, 286] width 161 height 16
type input "**********"
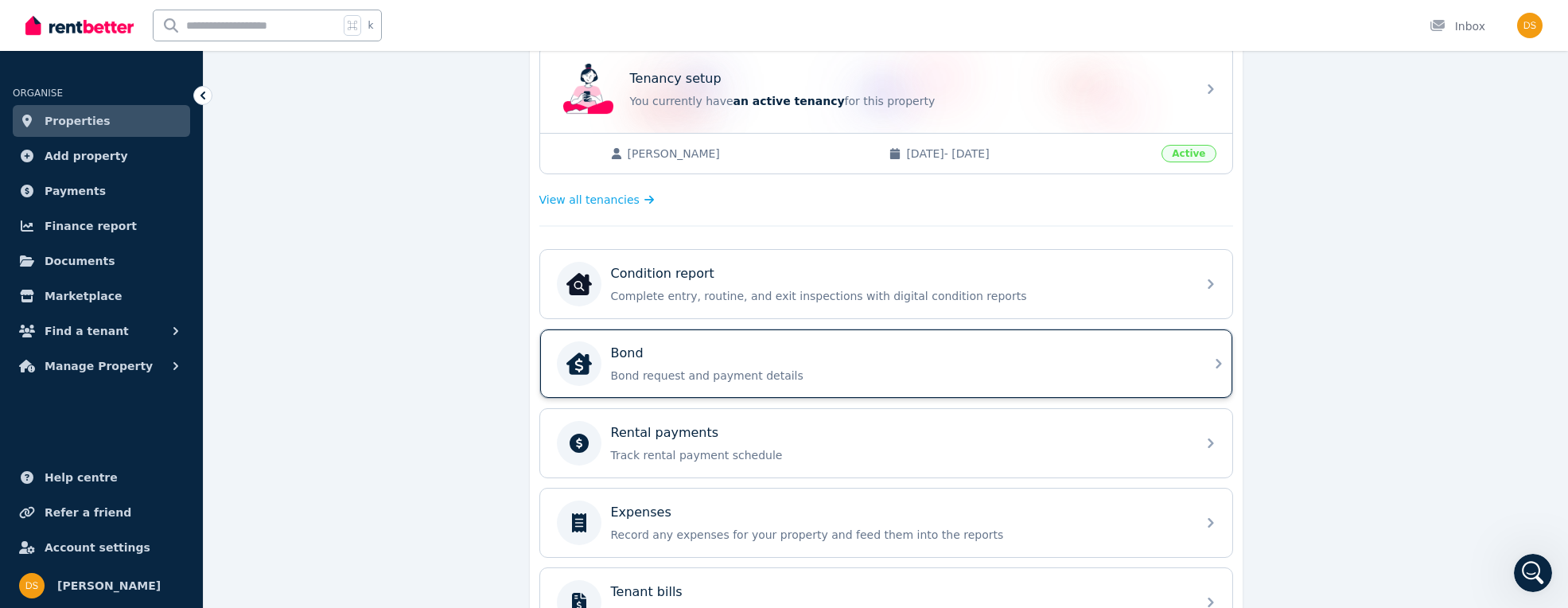
scroll to position [339, 0]
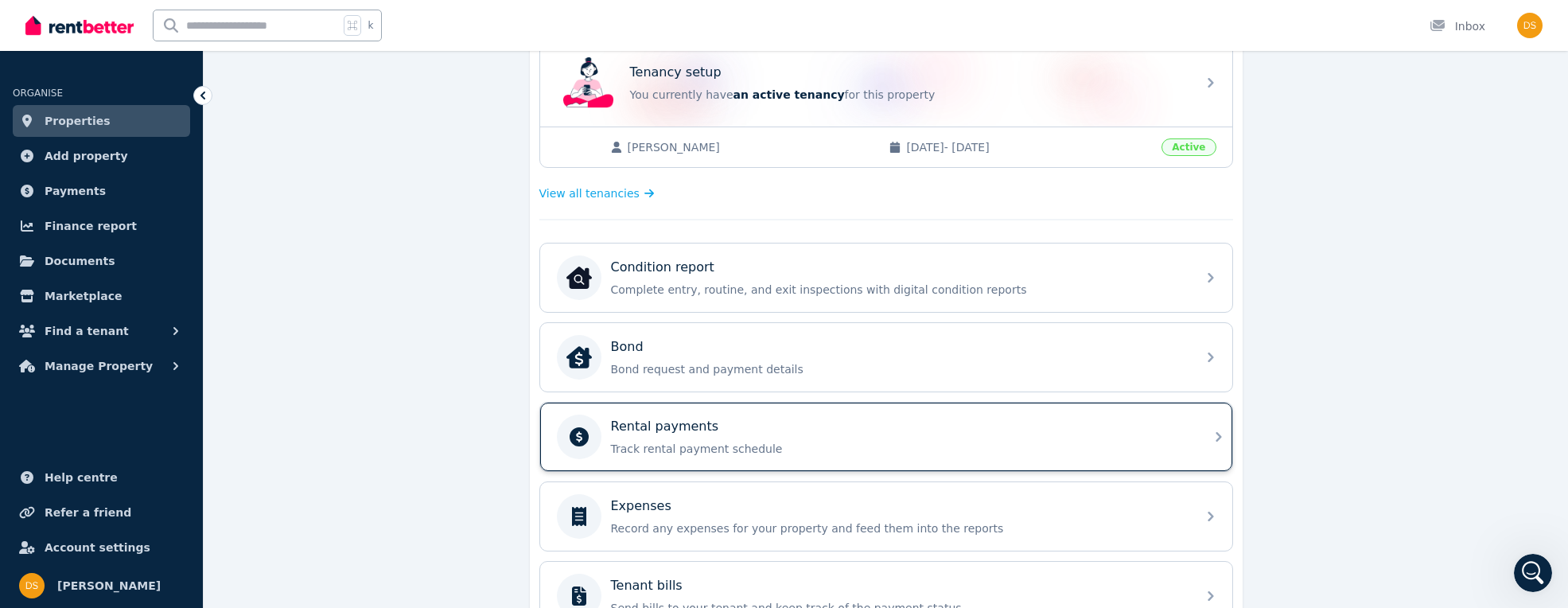
click at [838, 421] on div "Rental payments" at bounding box center [899, 426] width 576 height 19
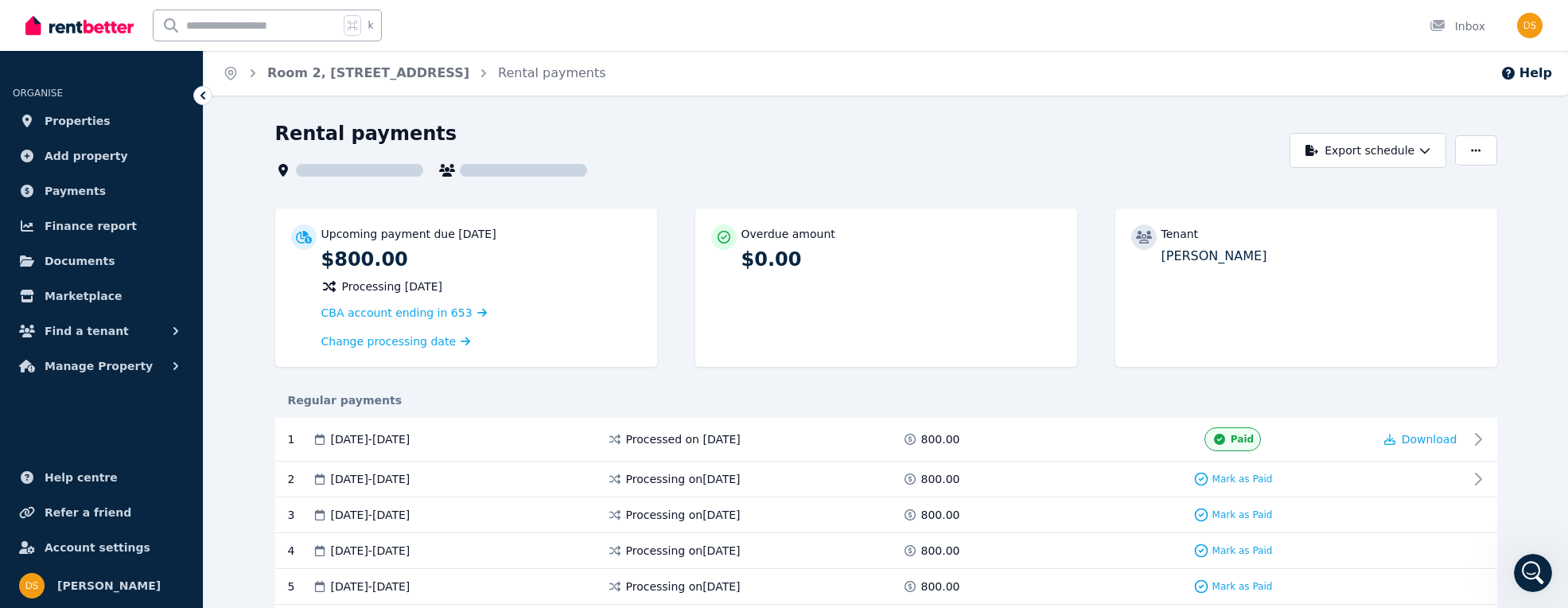
click at [522, 361] on div "Upcoming payment due [DATE] $800.00 Processing [DATE] CBA account ending in 653…" at bounding box center [466, 288] width 381 height 159
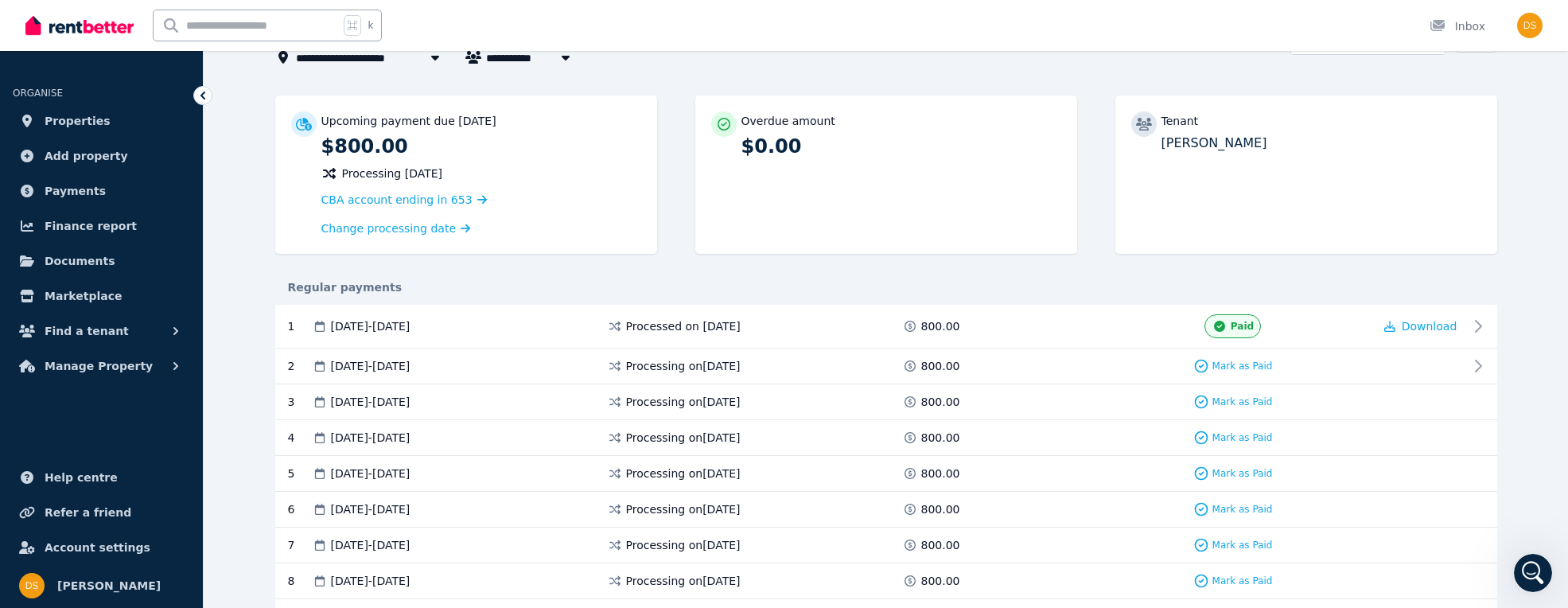
scroll to position [117, 0]
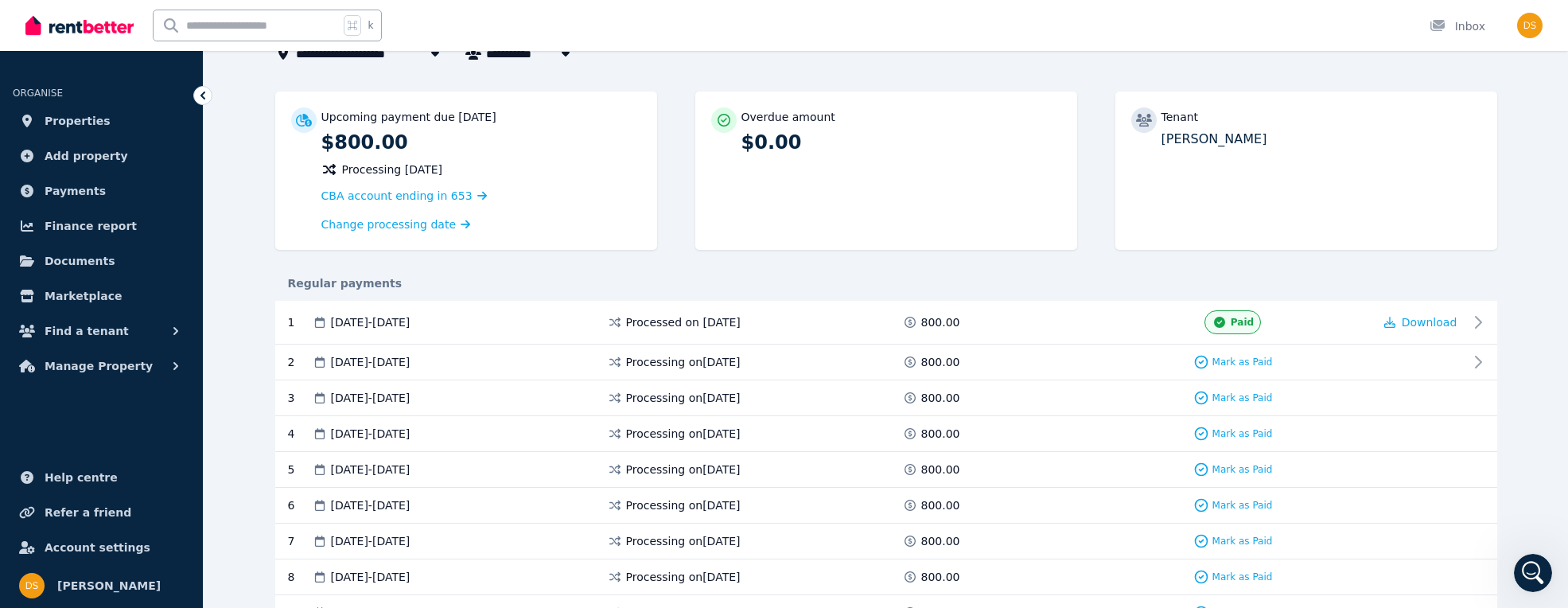
click at [774, 252] on div "Upcoming payment due [DATE] $800.00 Processing [DATE] CBA account ending in 653…" at bounding box center [886, 179] width 1222 height 174
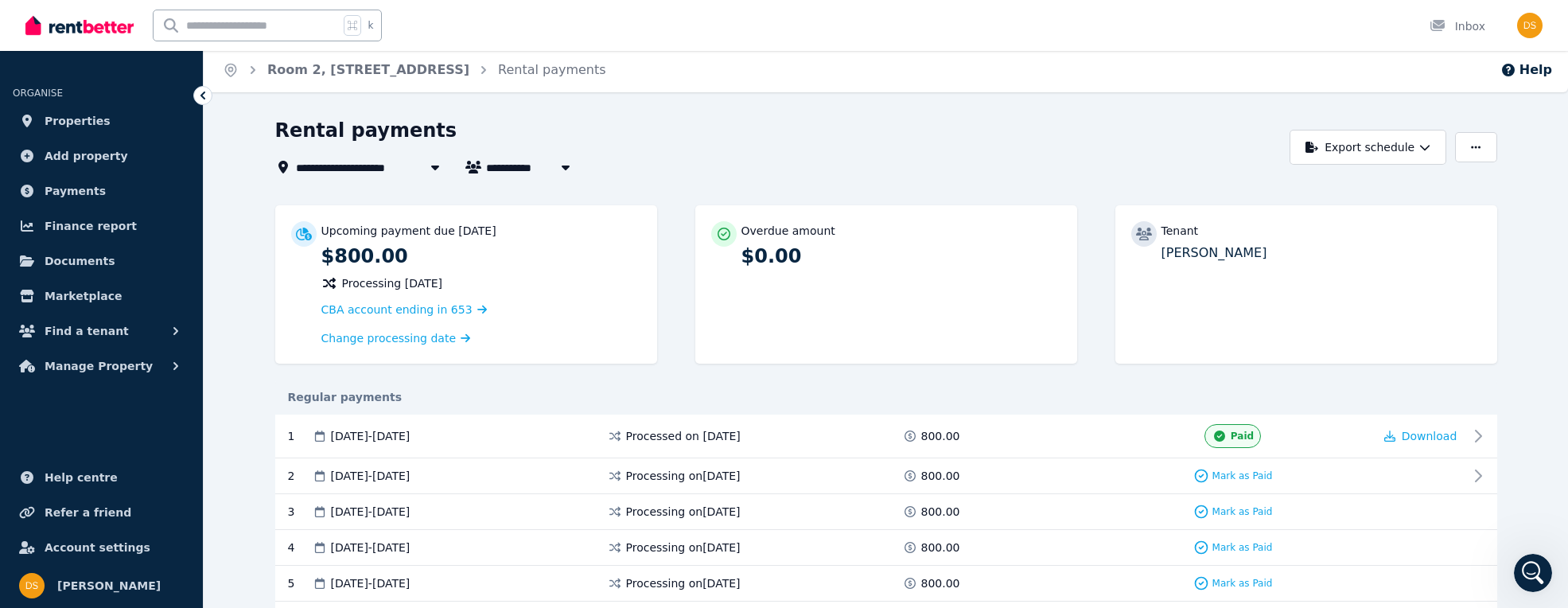
scroll to position [0, 0]
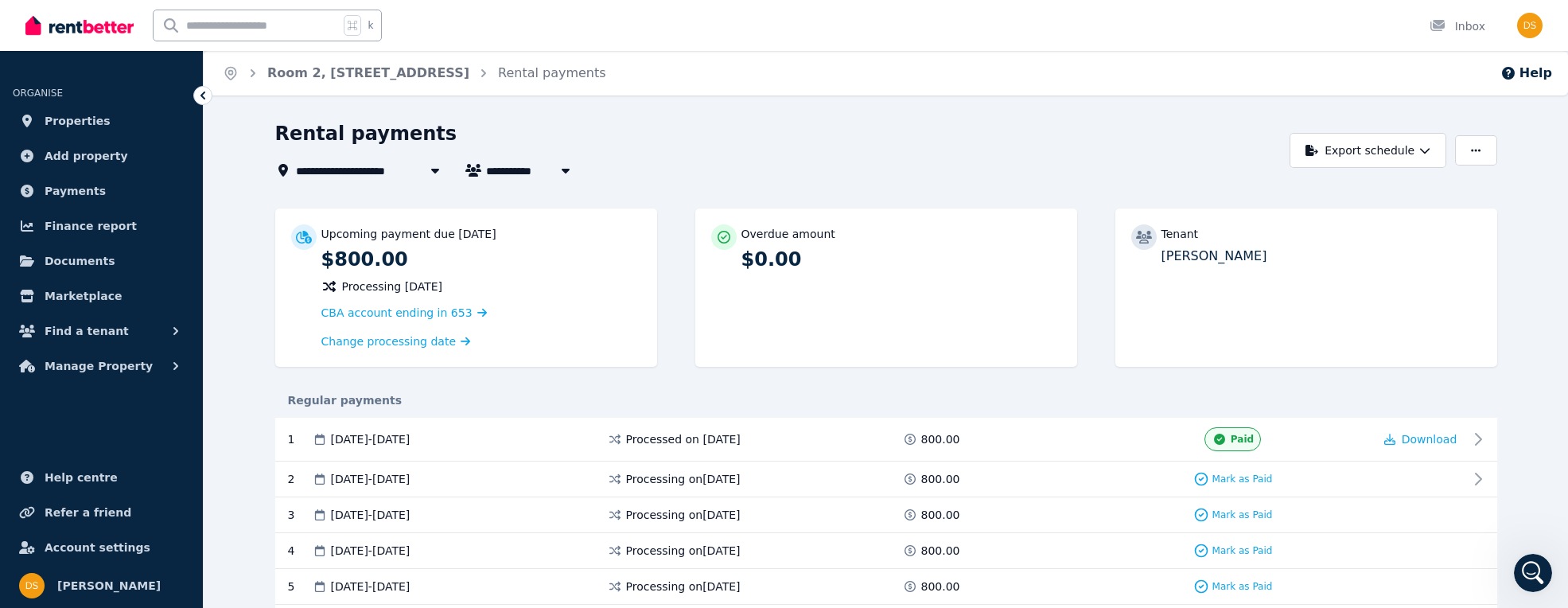
click at [587, 11] on div "k Inbox" at bounding box center [757, 25] width 1463 height 51
click at [374, 72] on link "Room 2, [STREET_ADDRESS]" at bounding box center [368, 73] width 202 height 15
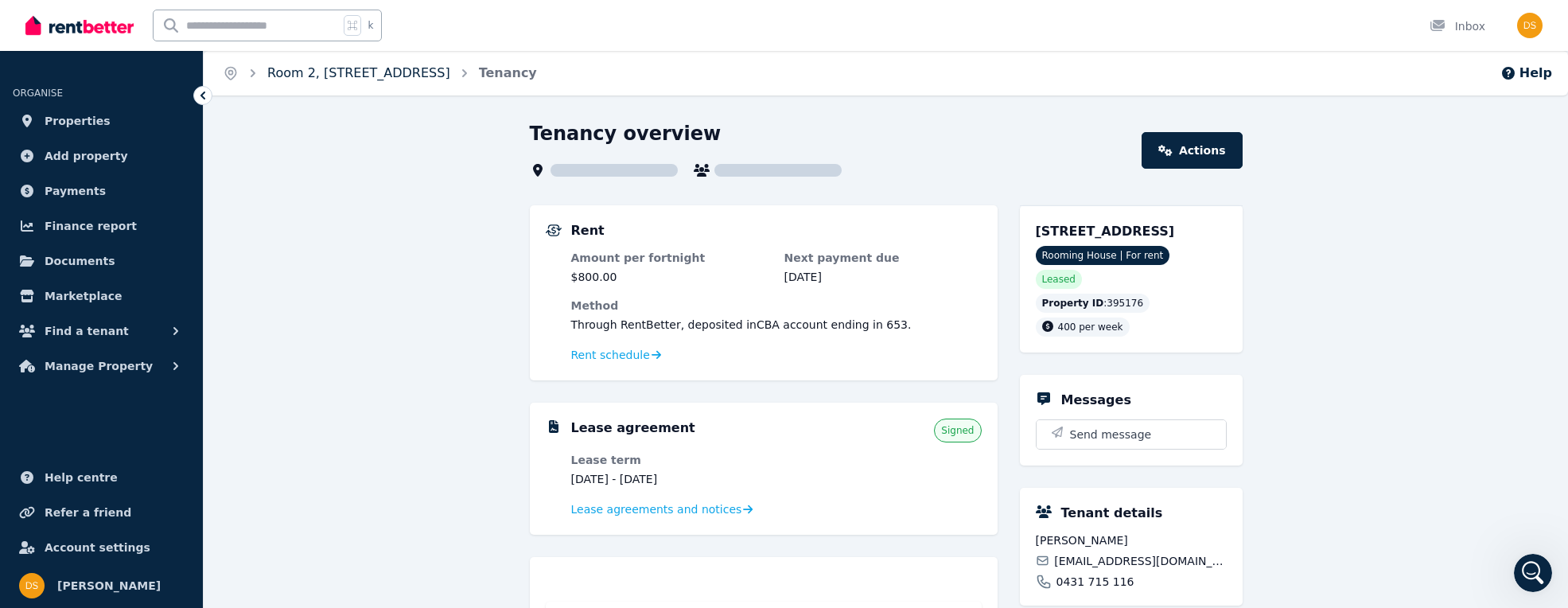
click at [296, 75] on link "Room 2, [STREET_ADDRESS]" at bounding box center [359, 73] width 183 height 15
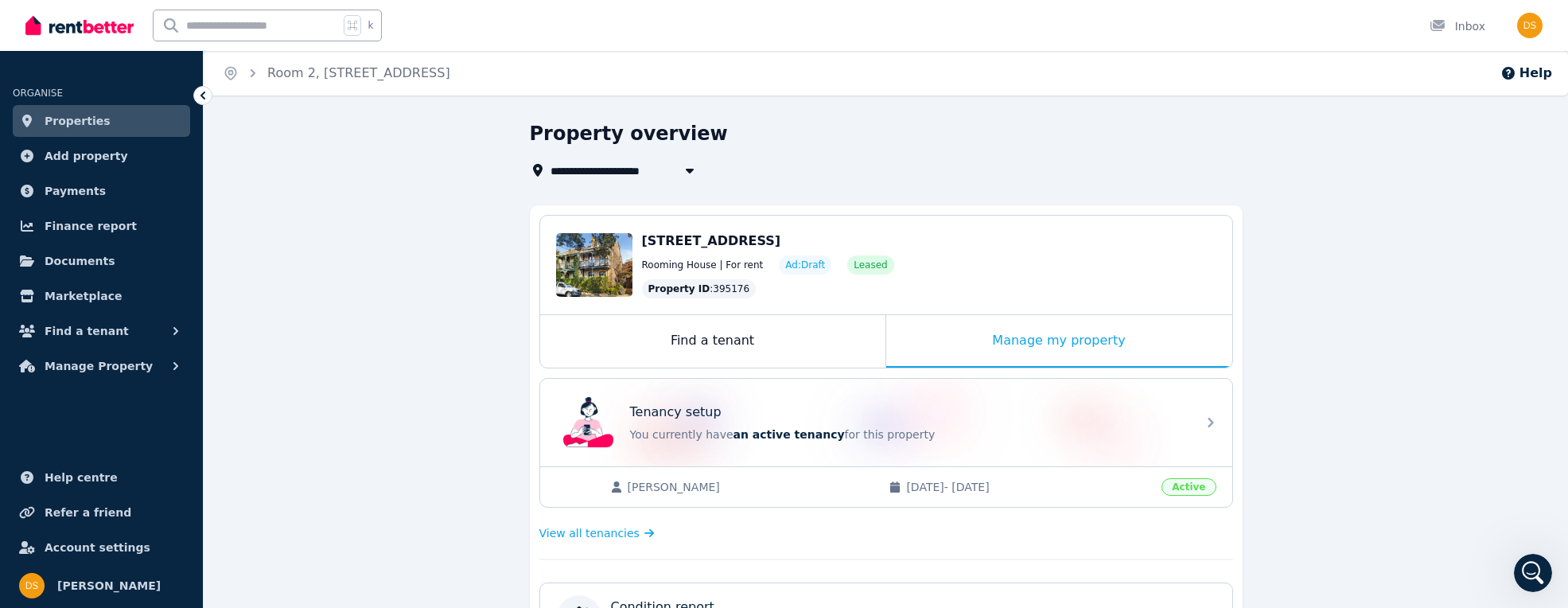
click at [569, 168] on span "Room 2, [STREET_ADDRESS]" at bounding box center [644, 170] width 188 height 19
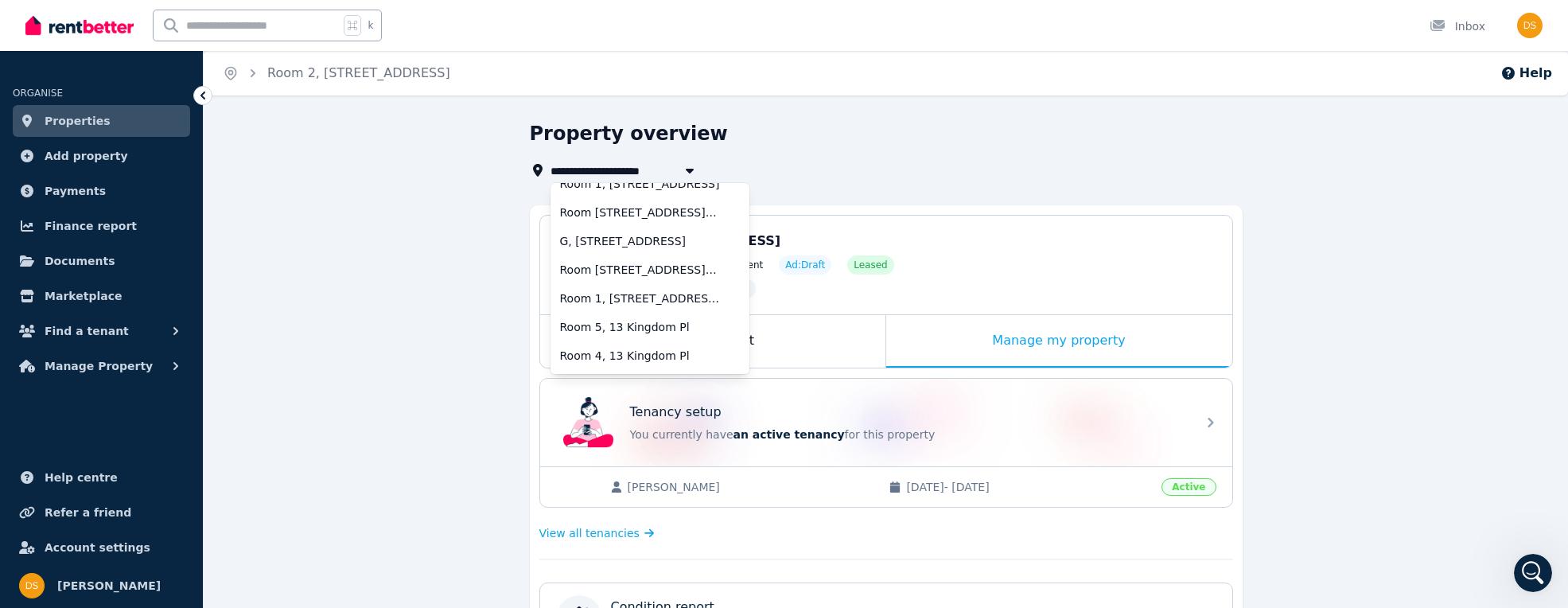
scroll to position [410, 0]
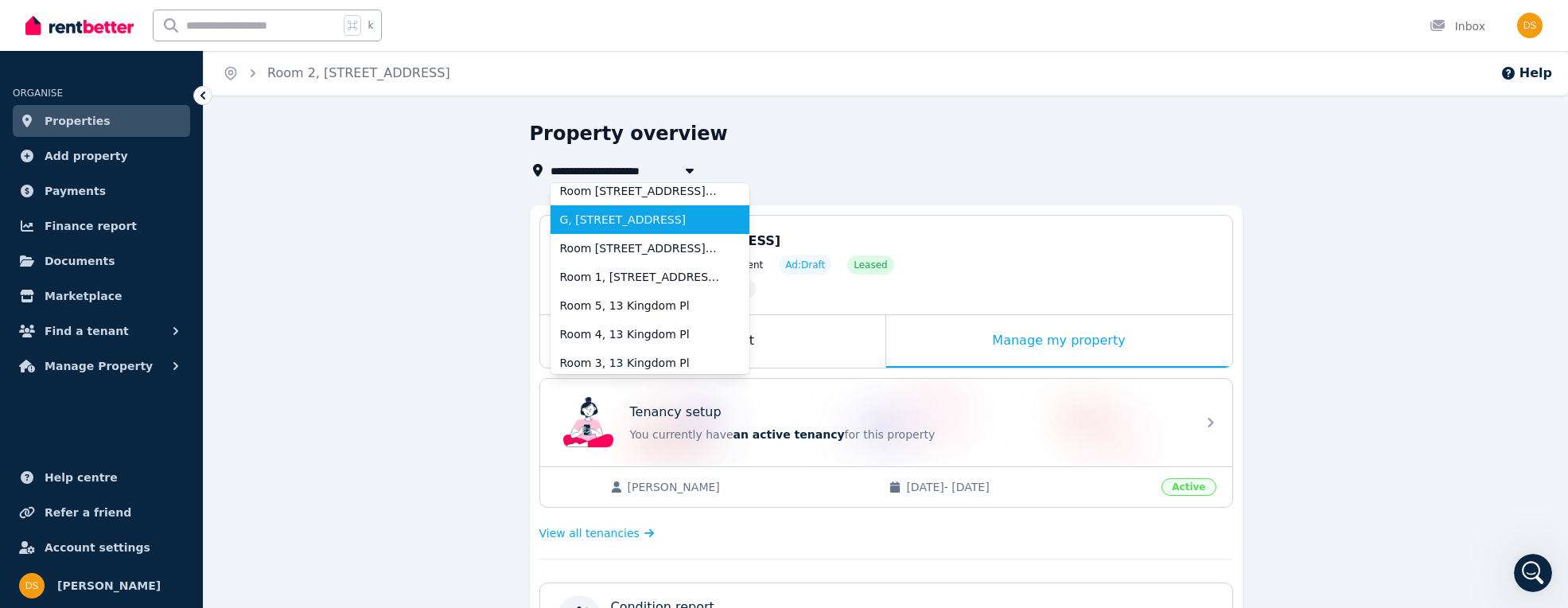
click at [633, 228] on li "G, [STREET_ADDRESS]" at bounding box center [650, 220] width 199 height 29
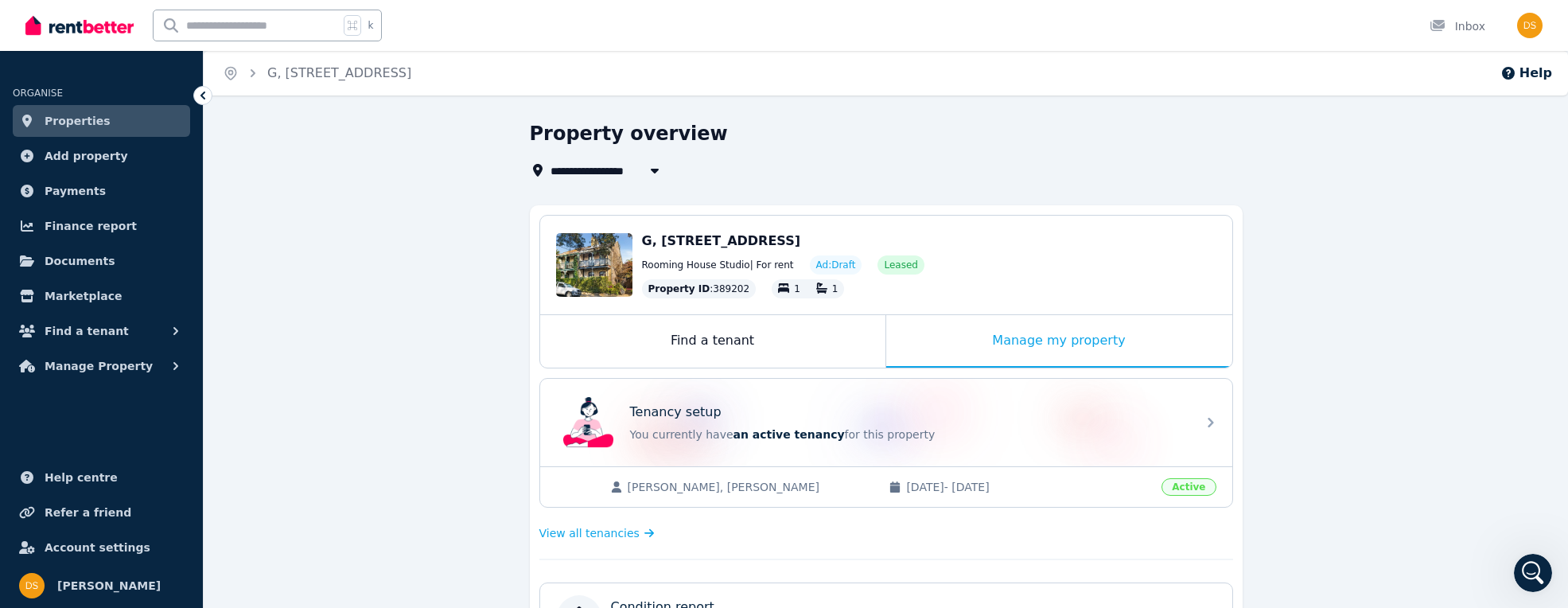
click at [631, 170] on span "G, [STREET_ADDRESS]" at bounding box center [628, 170] width 155 height 19
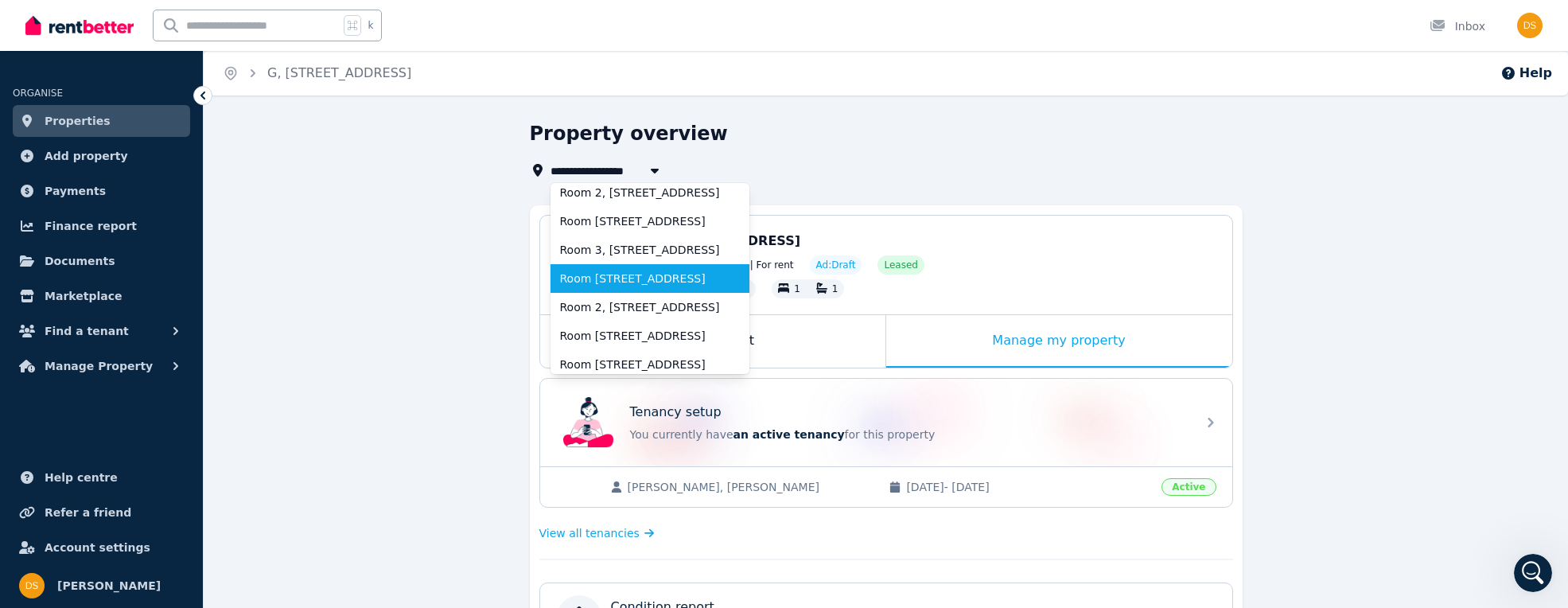
scroll to position [111, 0]
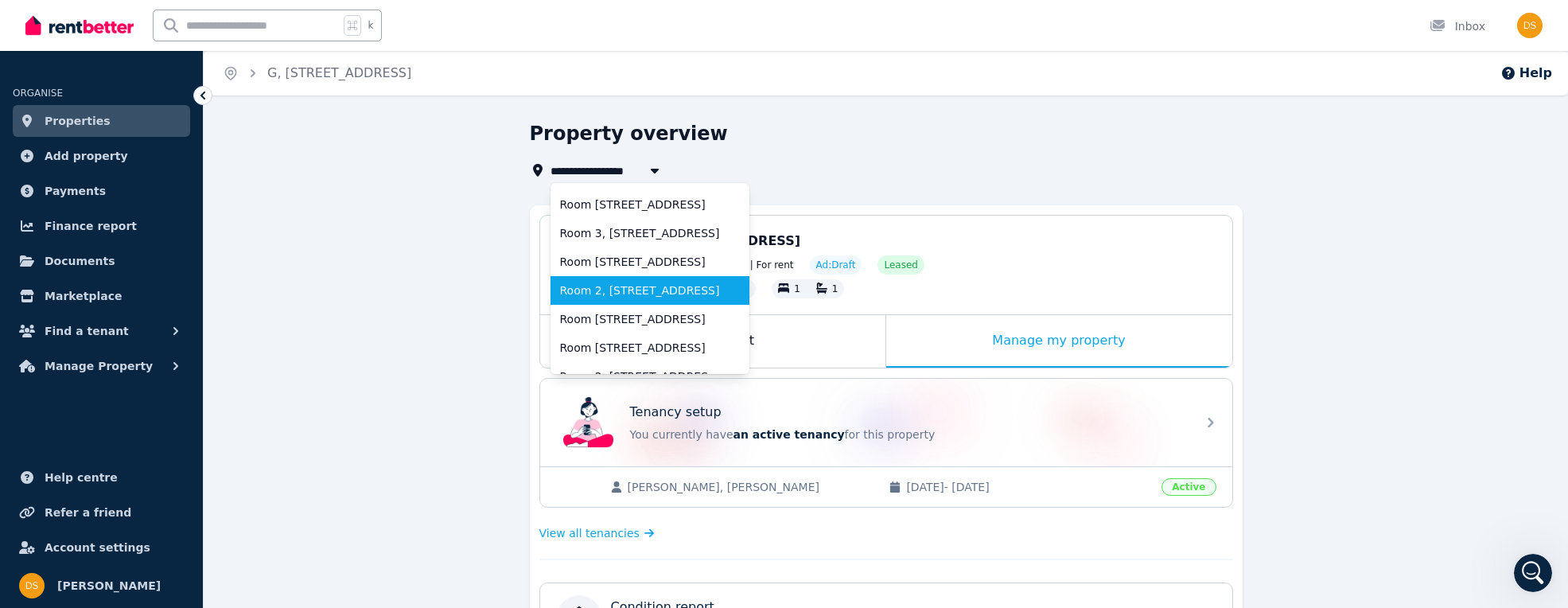
click at [658, 297] on span "Room 2, [STREET_ADDRESS]" at bounding box center [641, 290] width 161 height 16
type input "**********"
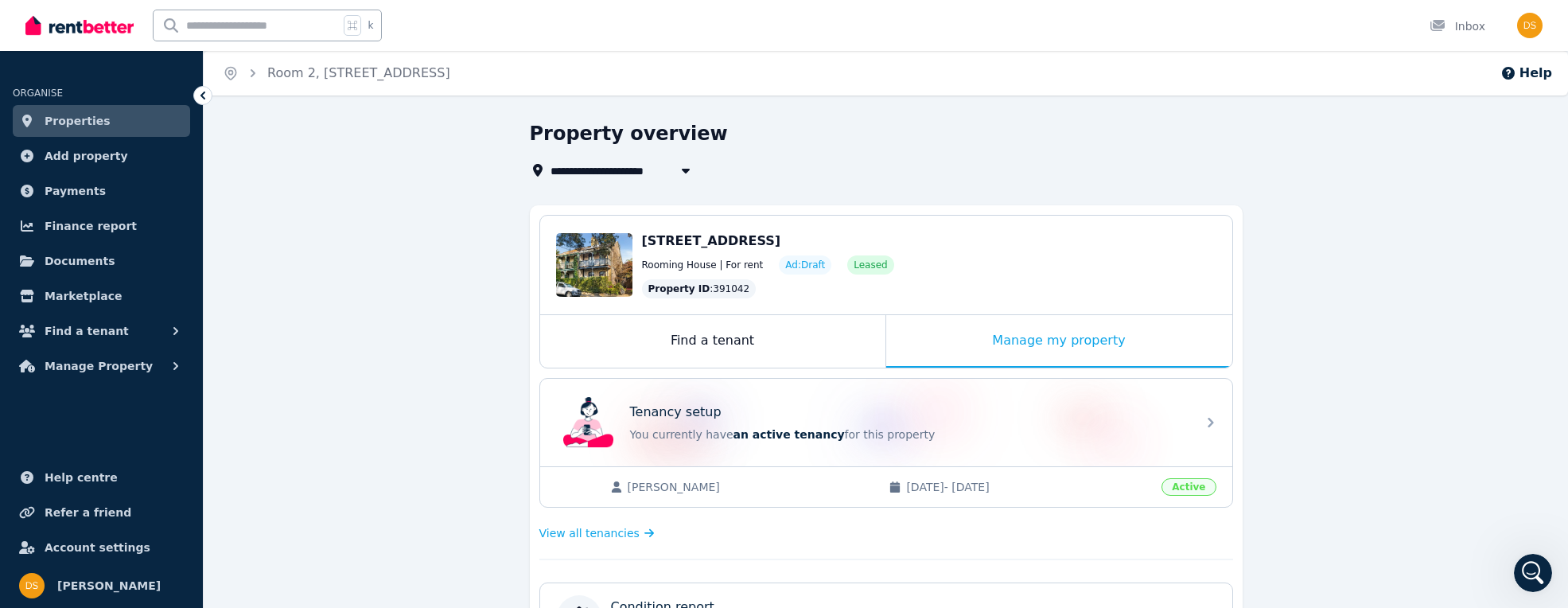
click at [99, 336] on span "Find a tenant" at bounding box center [87, 331] width 84 height 19
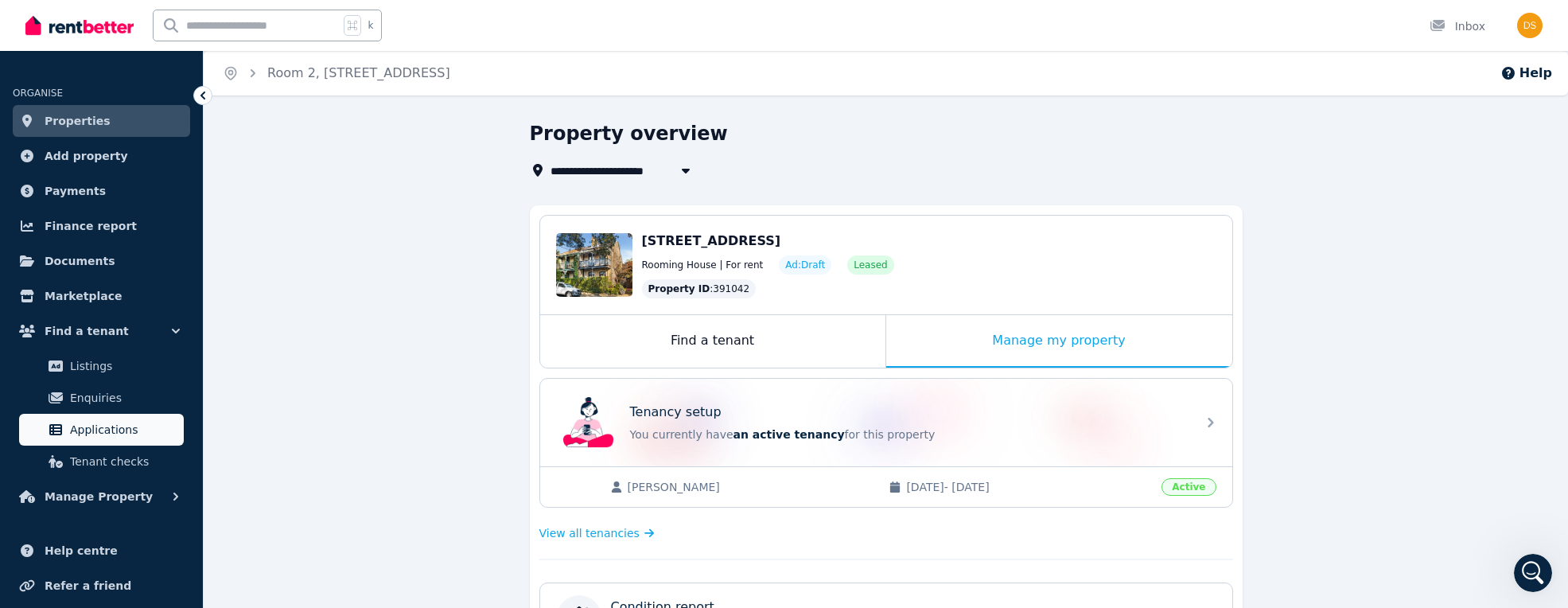
click at [114, 430] on span "Applications" at bounding box center [123, 429] width 107 height 19
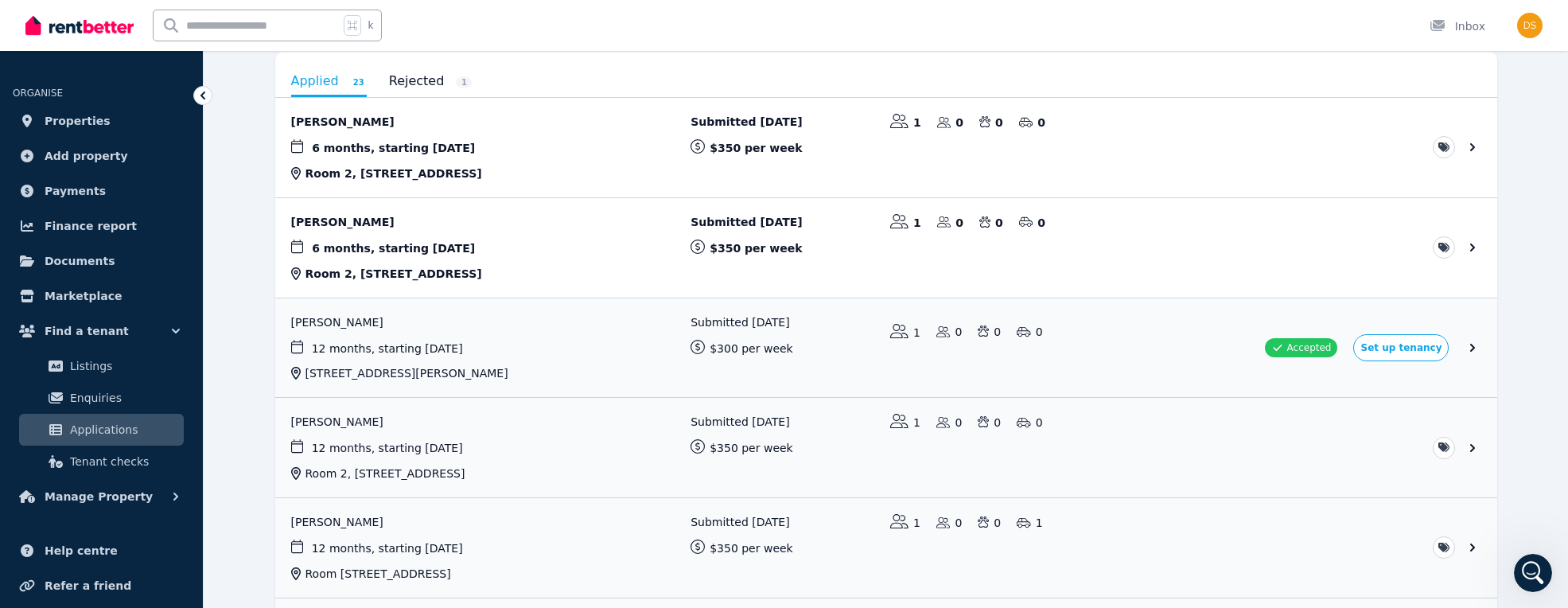
scroll to position [105, 0]
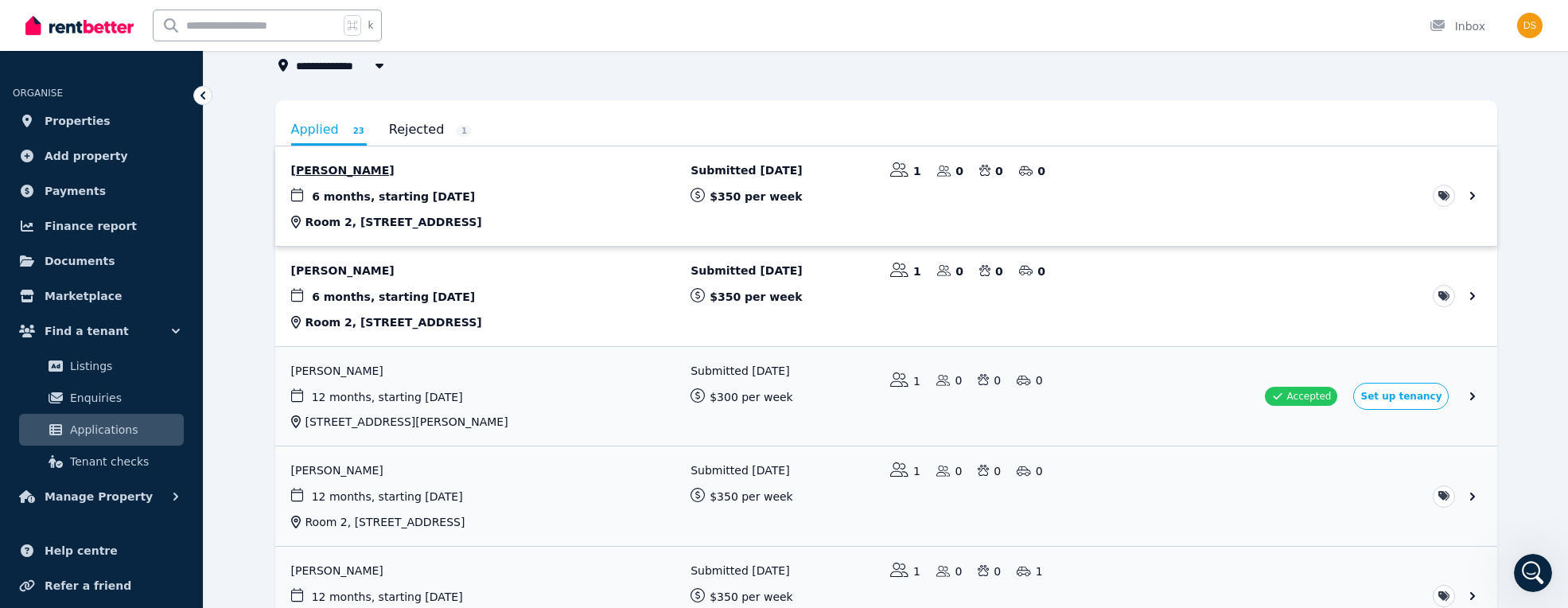
click at [342, 173] on link "View application: Tarushi Nandwani" at bounding box center [886, 196] width 1222 height 99
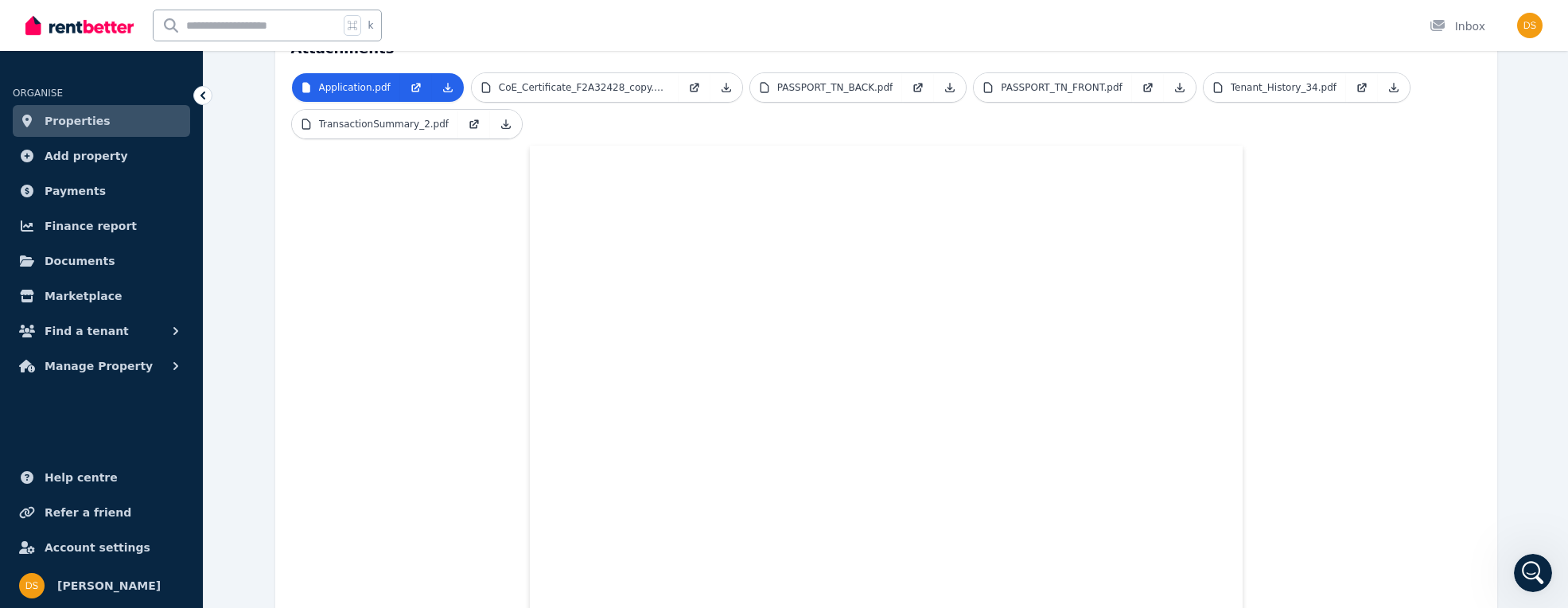
scroll to position [362, 0]
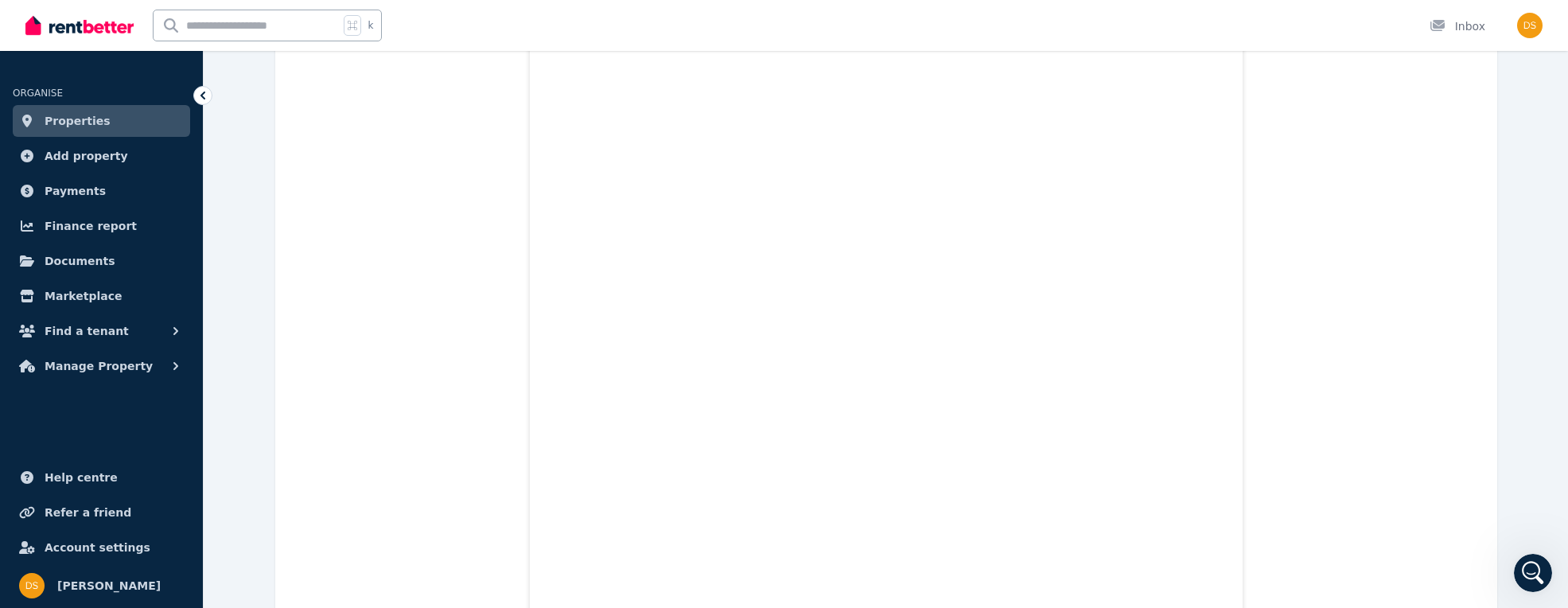
scroll to position [6609, 0]
